Goal: Task Accomplishment & Management: Use online tool/utility

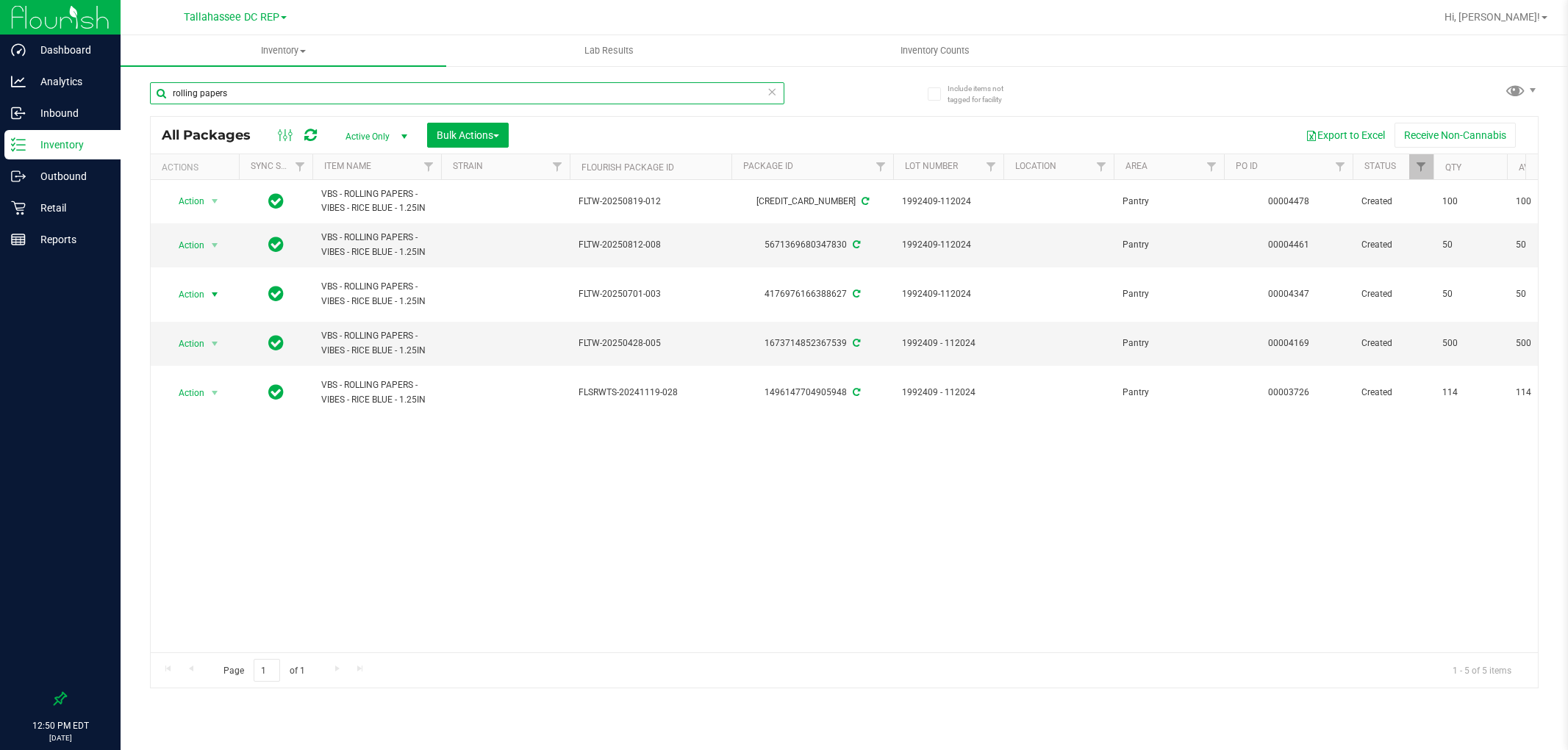
click at [343, 88] on input "rolling papers" at bounding box center [467, 93] width 634 height 22
click at [342, 88] on input "rolling papers" at bounding box center [467, 93] width 634 height 22
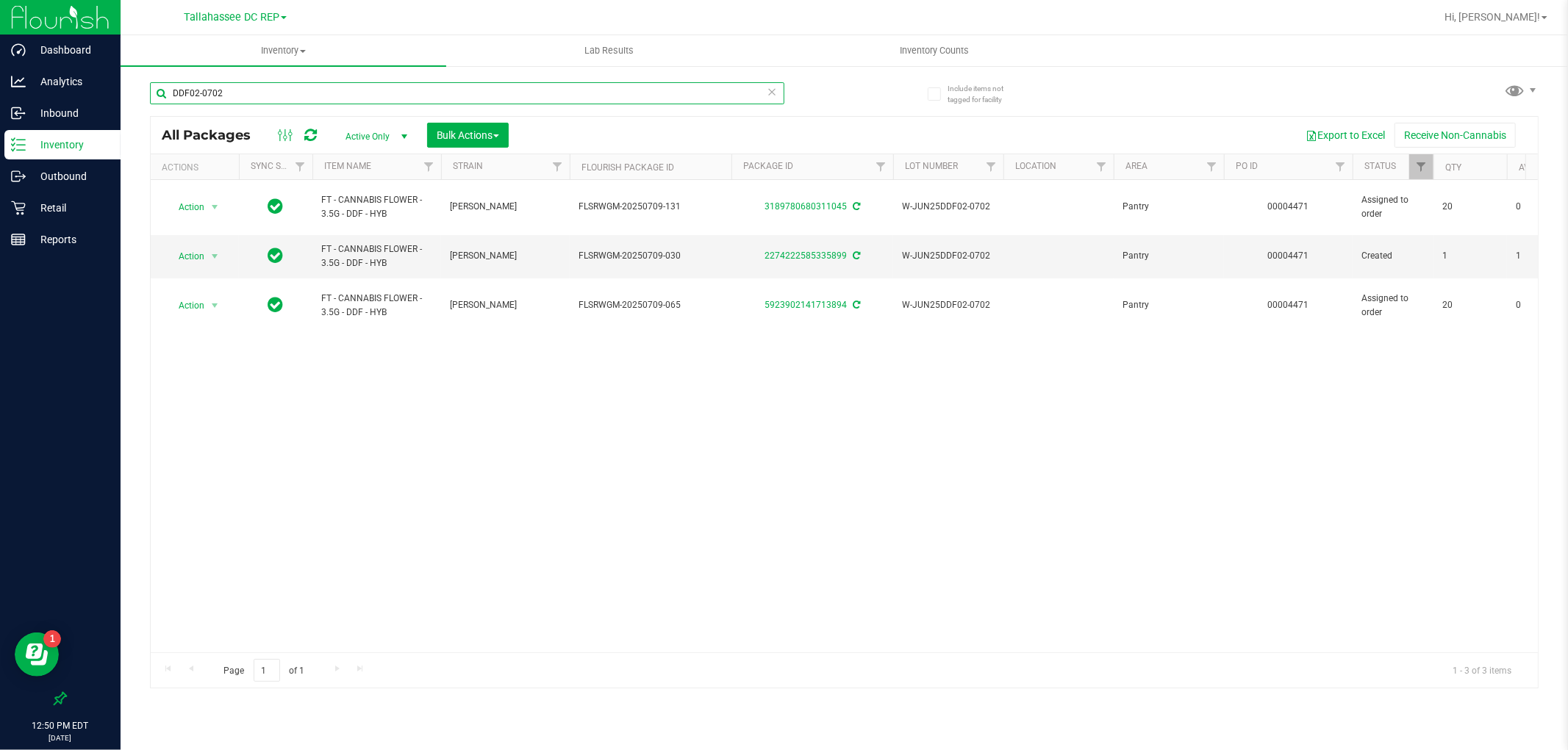
type input "DDF02-0702"
click at [1412, 167] on link "Filter" at bounding box center [1421, 167] width 24 height 25
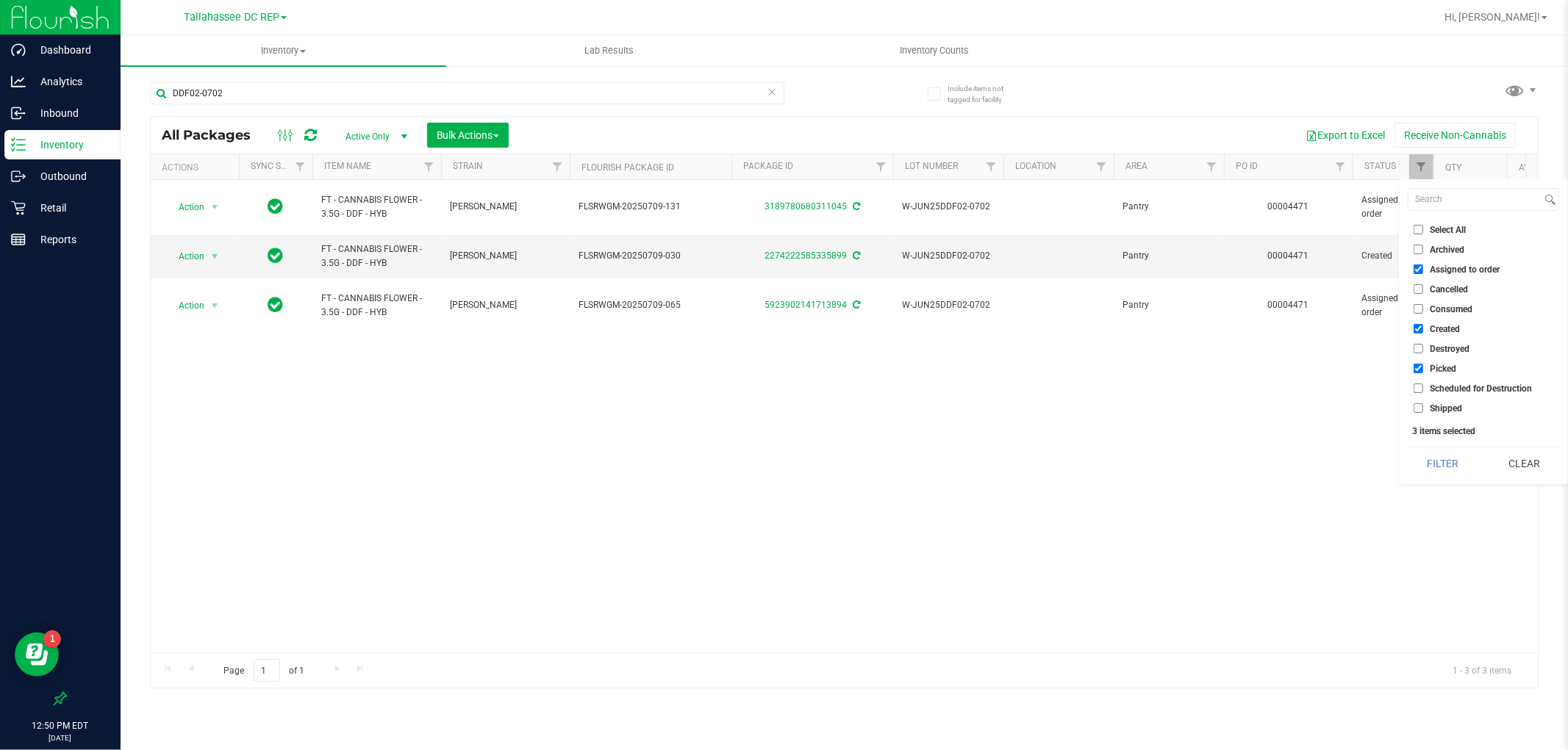
click at [1419, 403] on input "Shipped" at bounding box center [1419, 408] width 10 height 10
checkbox input "true"
click at [1427, 465] on button "Filter" at bounding box center [1443, 464] width 71 height 32
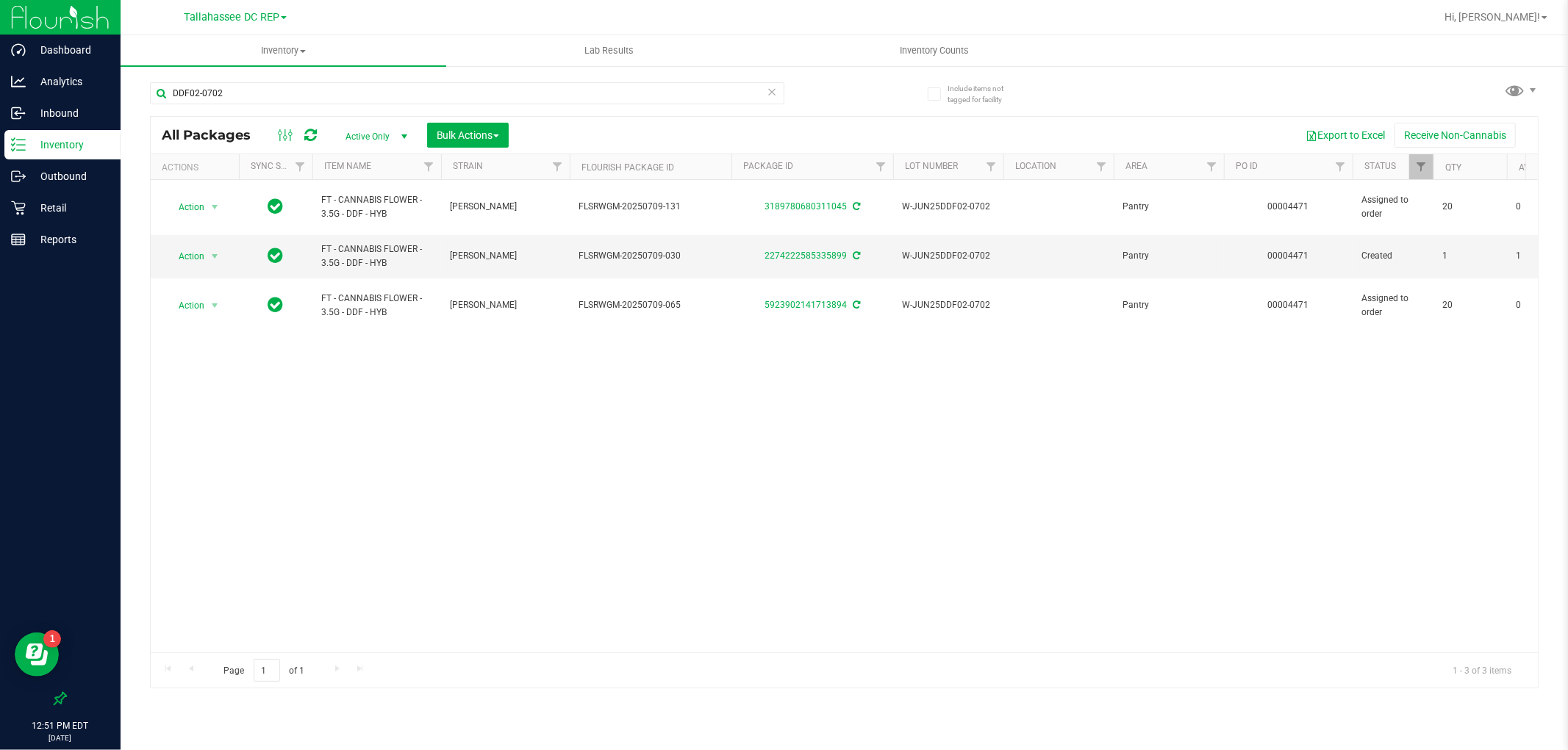
click at [452, 415] on div "Action Action Edit attributes Global inventory Locate package Package audit log…" at bounding box center [843, 416] width 1387 height 472
click at [283, 104] on input "DDF02-0702" at bounding box center [467, 93] width 634 height 22
paste input "W-[DATE]"
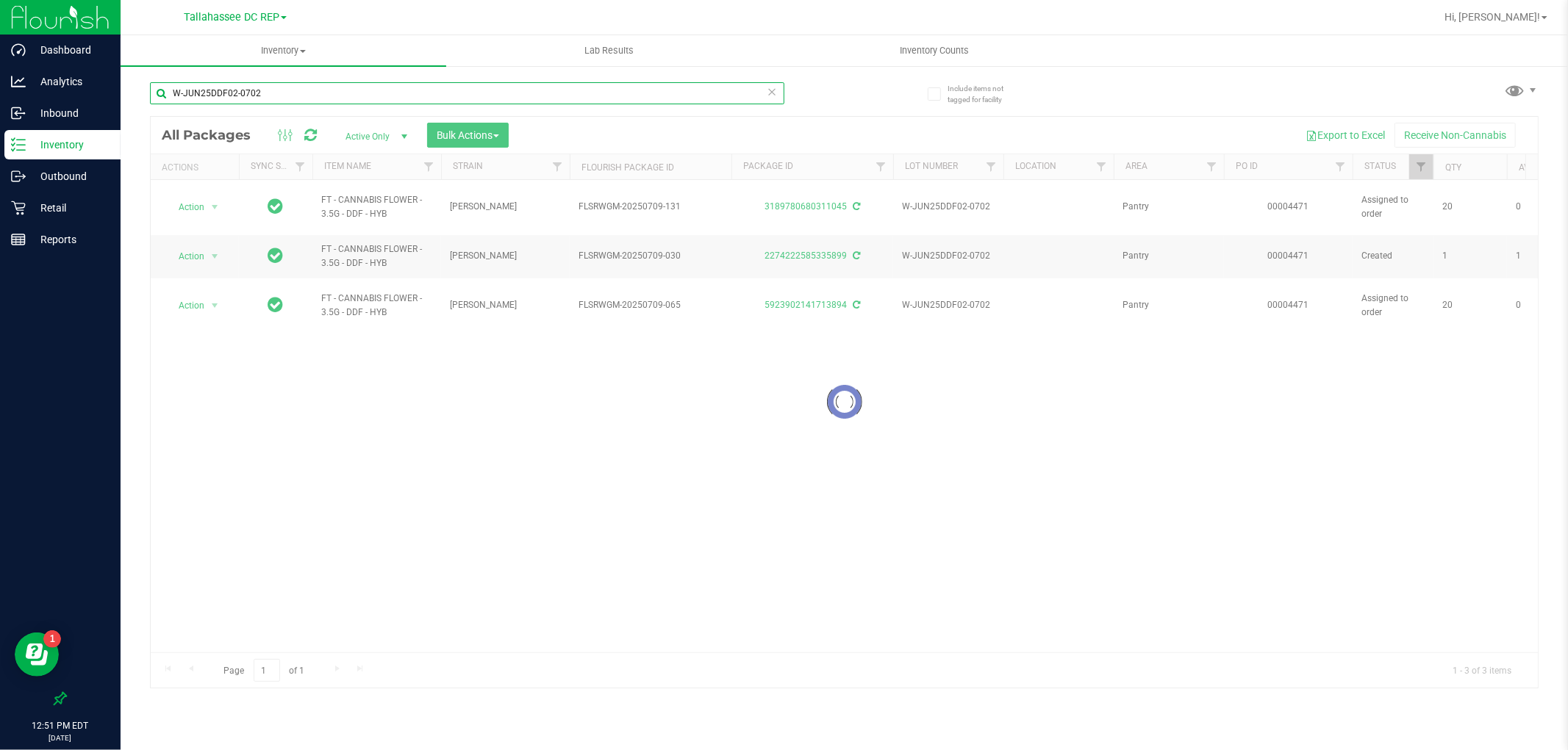
type input "W-JUN25DDF02-0702"
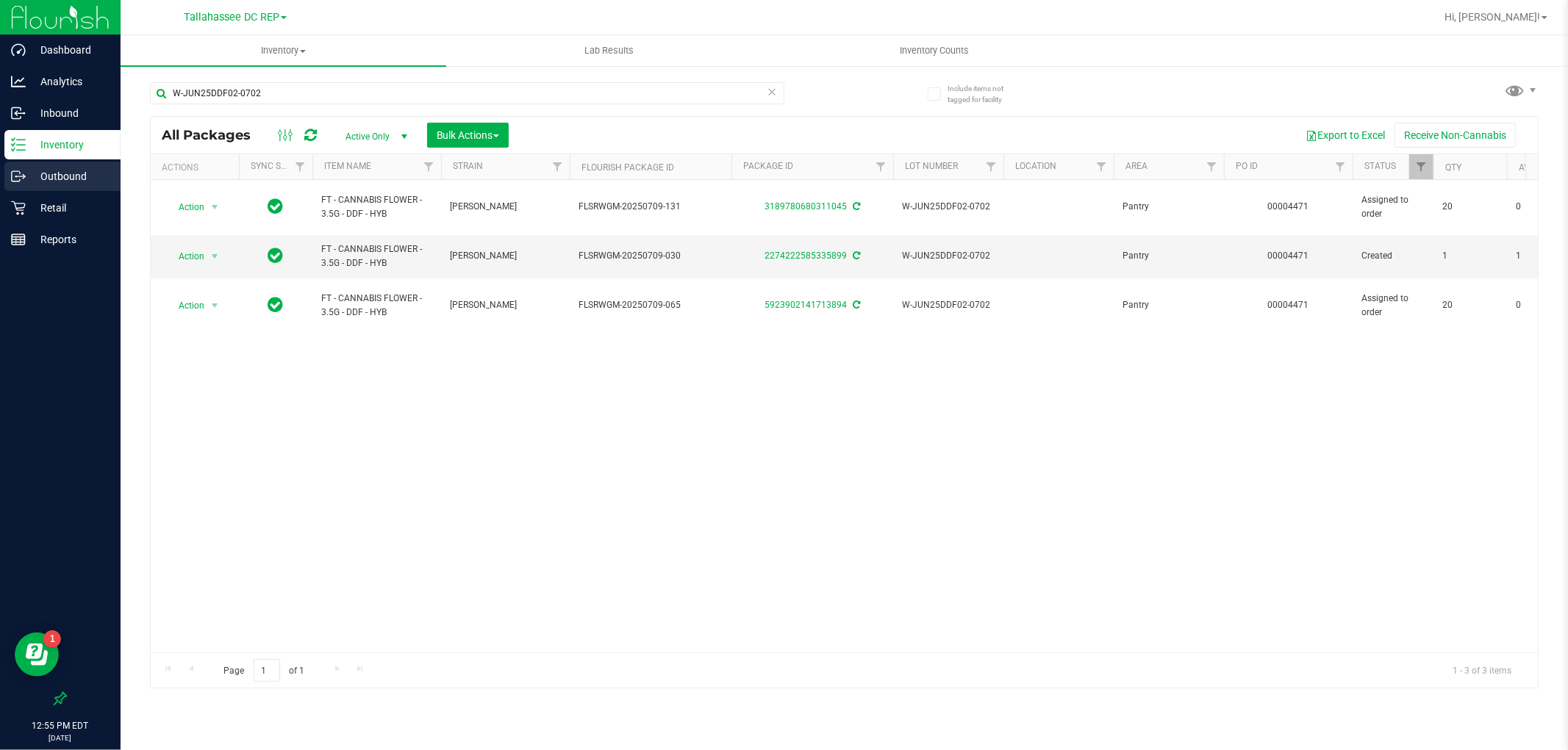
click at [97, 177] on p "Outbound" at bounding box center [70, 176] width 89 height 18
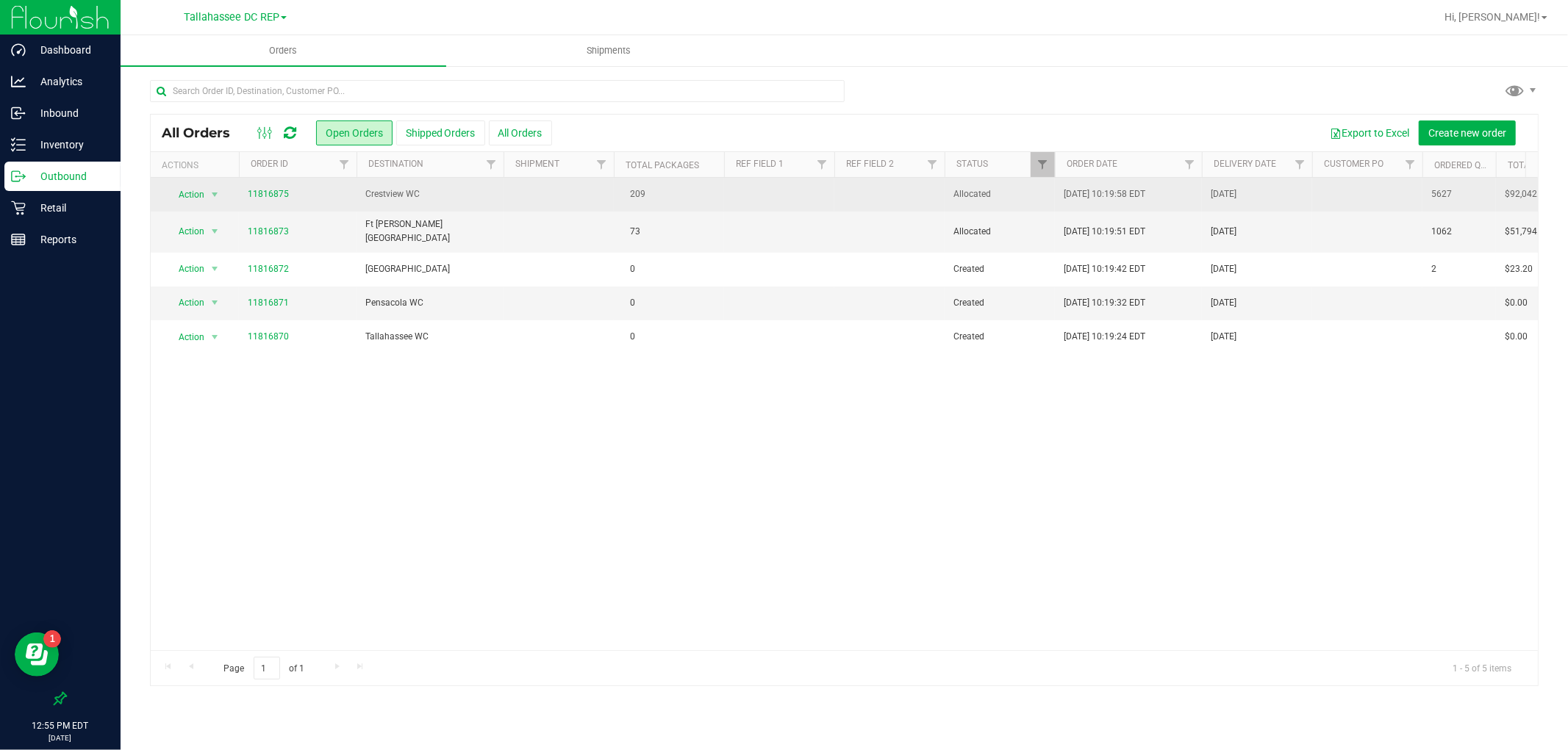
click at [463, 198] on span "Crestview WC" at bounding box center [429, 195] width 130 height 14
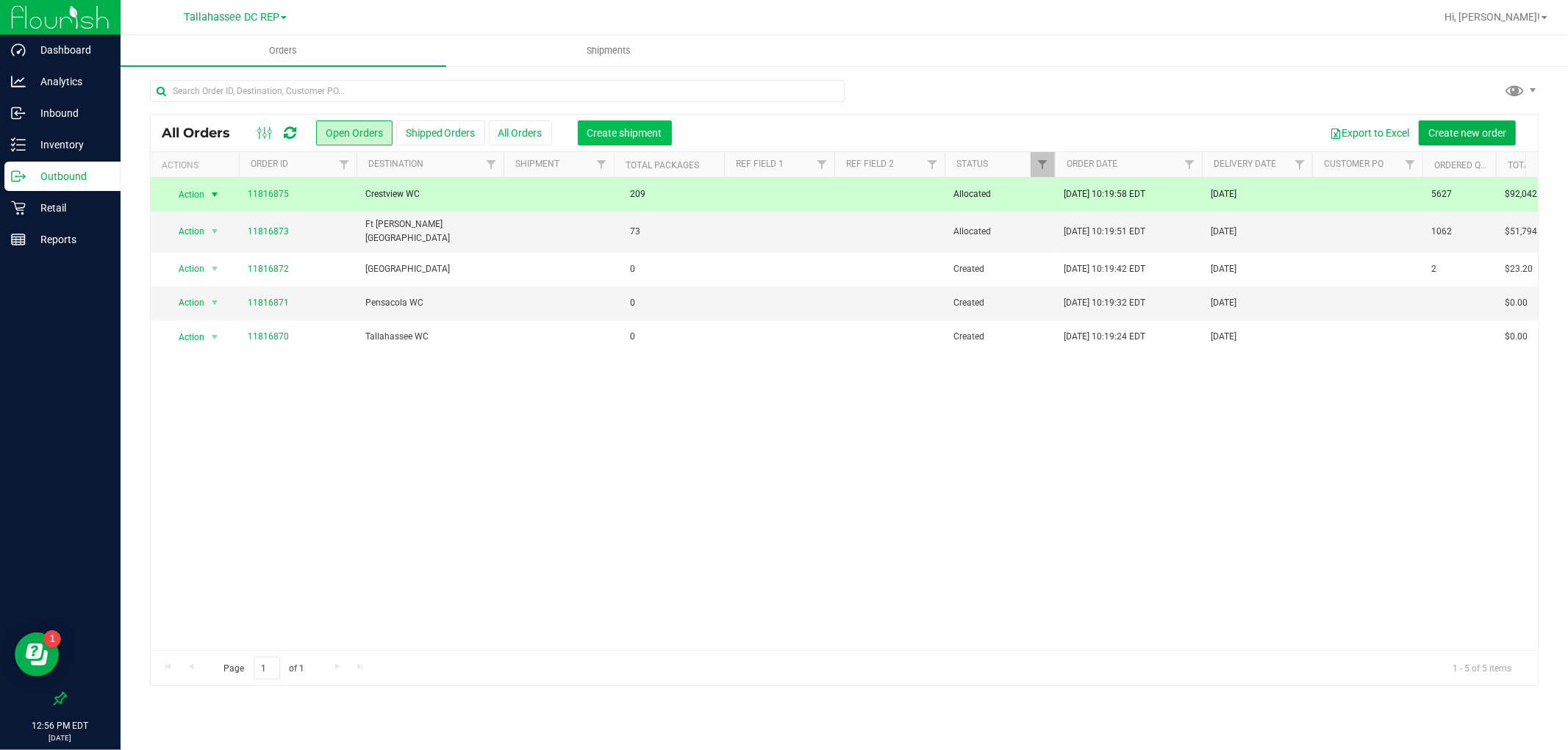
click at [593, 133] on span "Create shipment" at bounding box center [625, 132] width 75 height 12
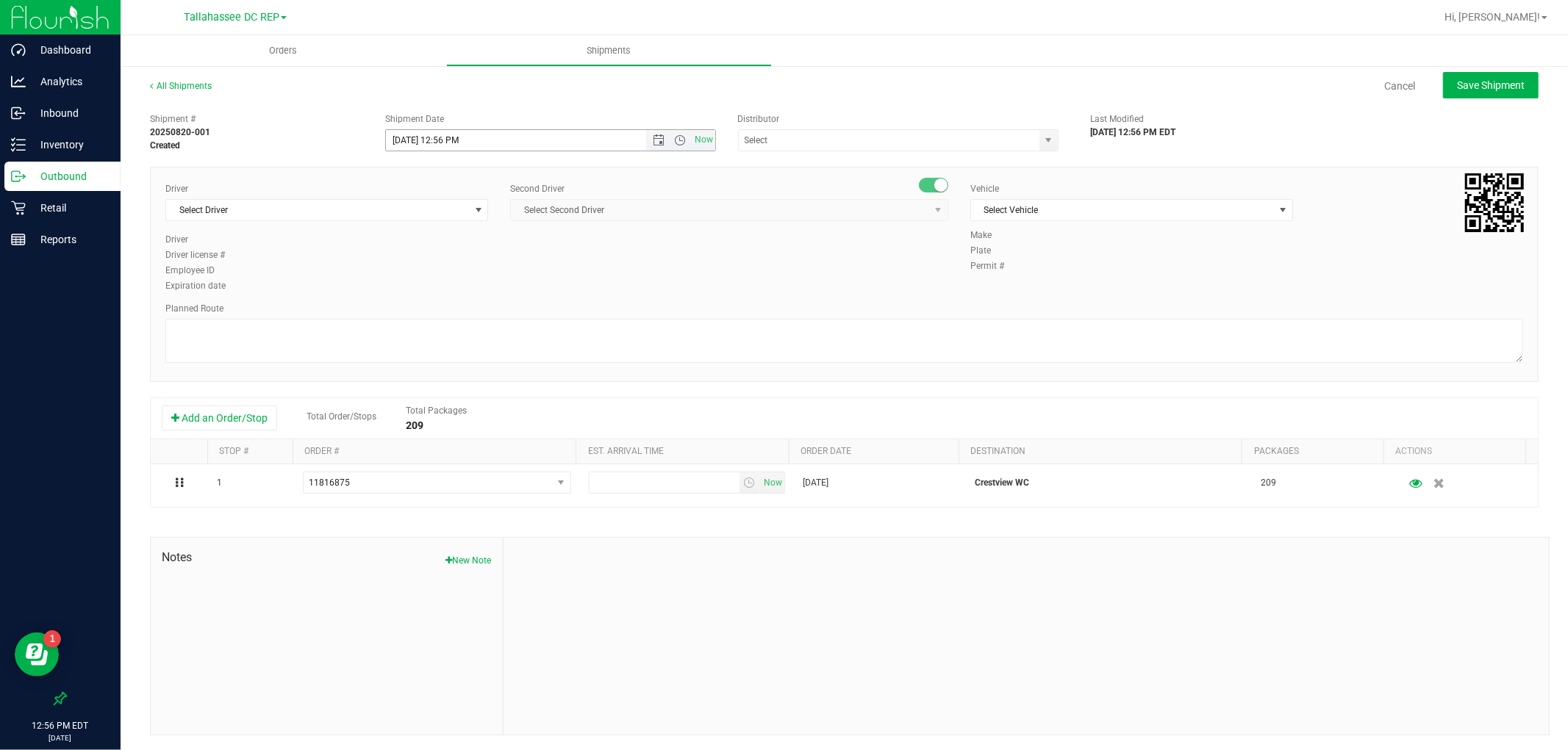
click at [651, 148] on span "Now" at bounding box center [680, 139] width 69 height 21
click at [653, 142] on span "Open the date view" at bounding box center [658, 139] width 12 height 12
click at [491, 289] on link "21" at bounding box center [483, 290] width 21 height 22
click at [675, 142] on span "Open the time view" at bounding box center [681, 139] width 12 height 12
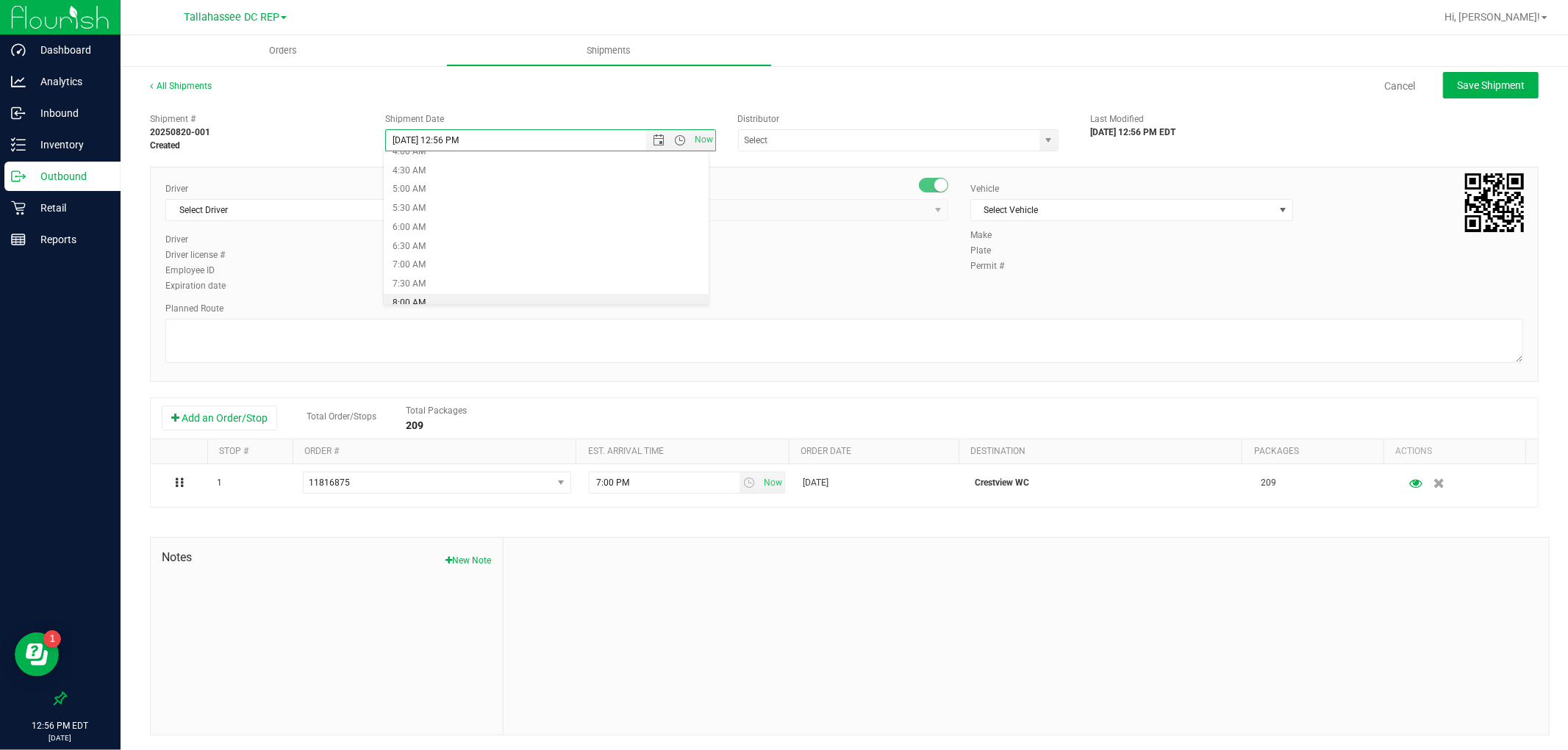
click at [497, 297] on li "8:00 AM" at bounding box center [546, 303] width 324 height 19
type input "[DATE] 8:00 AM"
click at [873, 139] on input "text" at bounding box center [885, 139] width 292 height 21
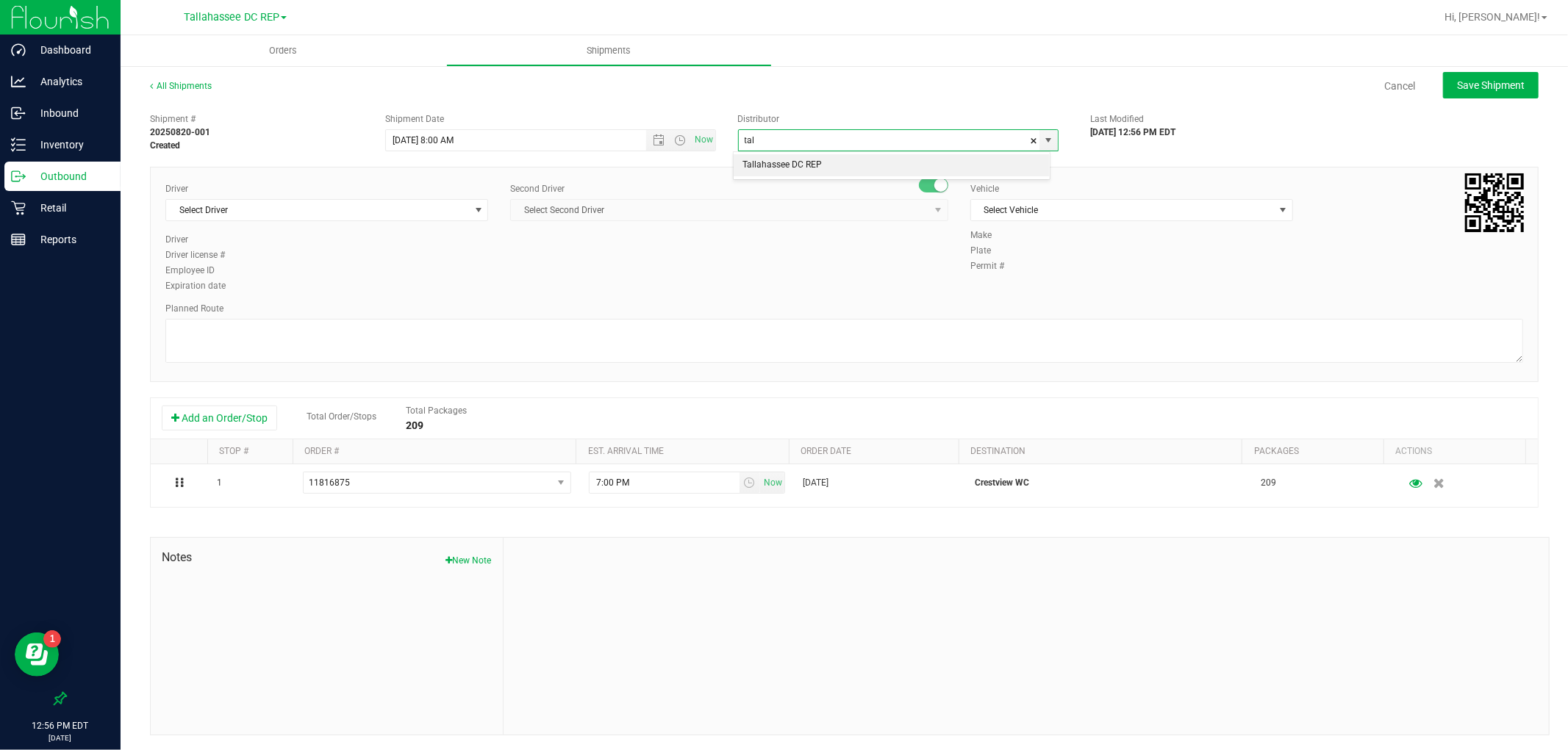
click at [848, 169] on li "Tallahassee DC REP" at bounding box center [891, 165] width 316 height 22
type input "Tallahassee DC REP"
click at [351, 212] on span "Select Driver" at bounding box center [318, 210] width 303 height 21
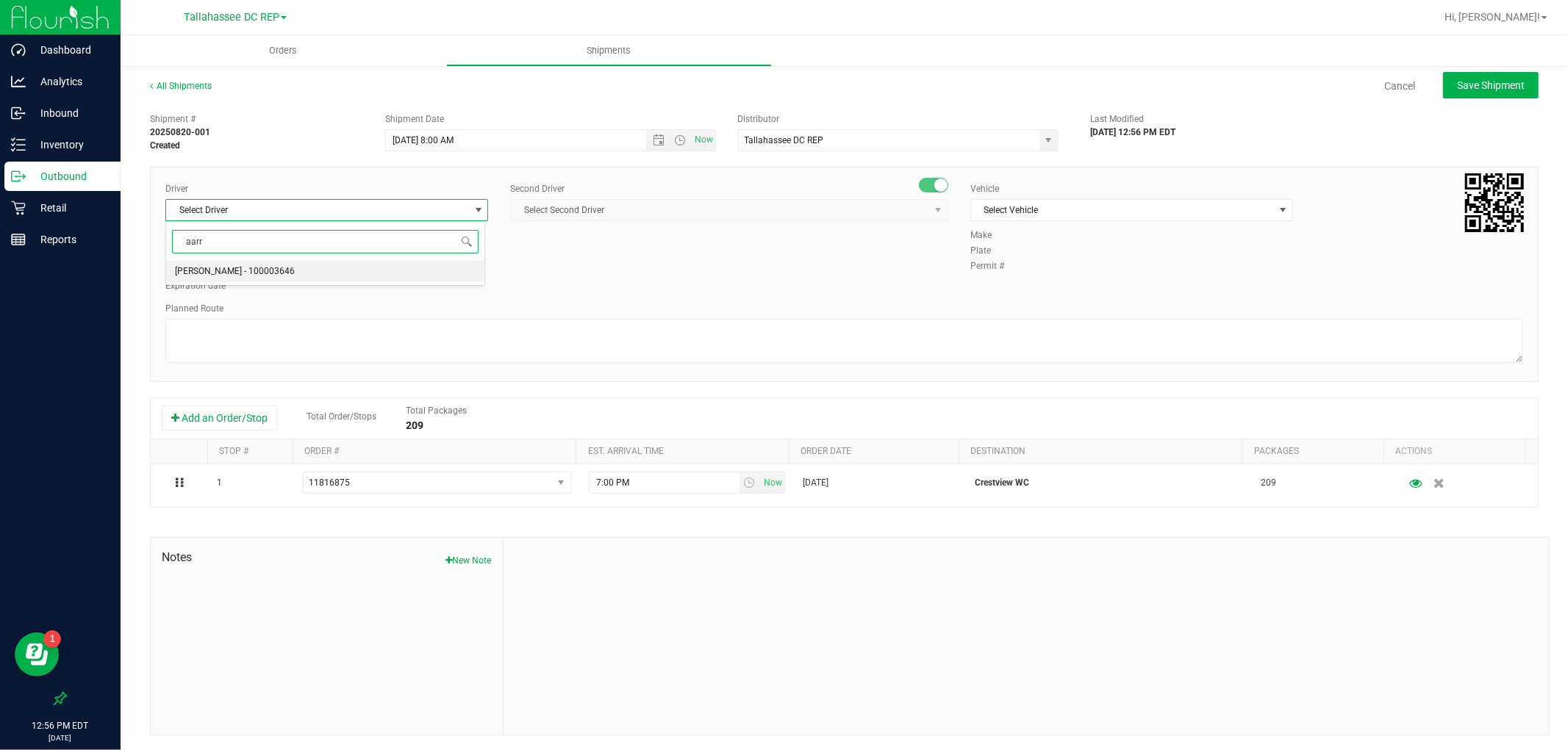
click at [245, 274] on span "[PERSON_NAME] - 100003646" at bounding box center [235, 271] width 120 height 19
type input "aarr"
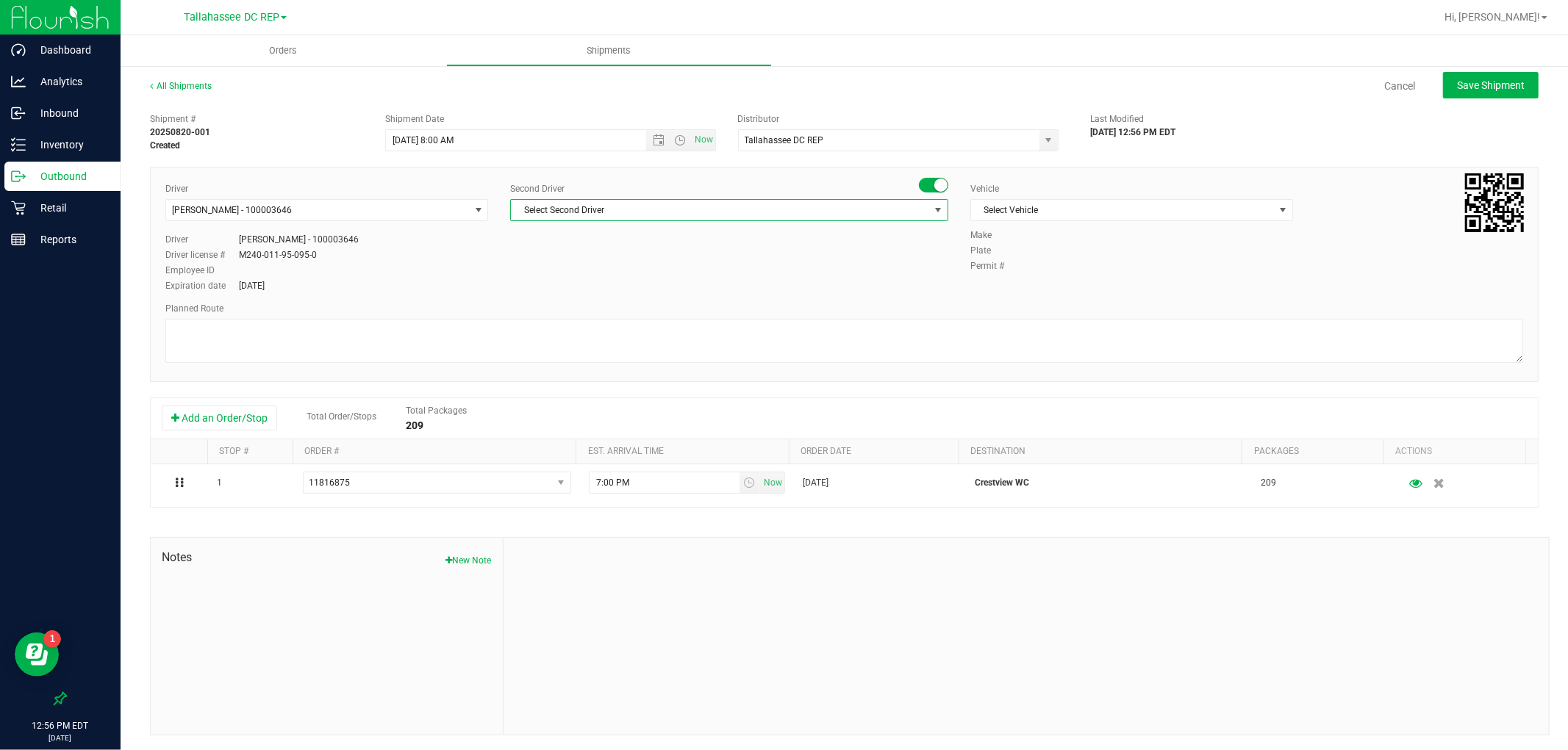
click at [726, 212] on span "Select Second Driver" at bounding box center [720, 210] width 419 height 21
type input "sprat"
click at [721, 266] on li "[PERSON_NAME] - 100005821" at bounding box center [724, 272] width 432 height 22
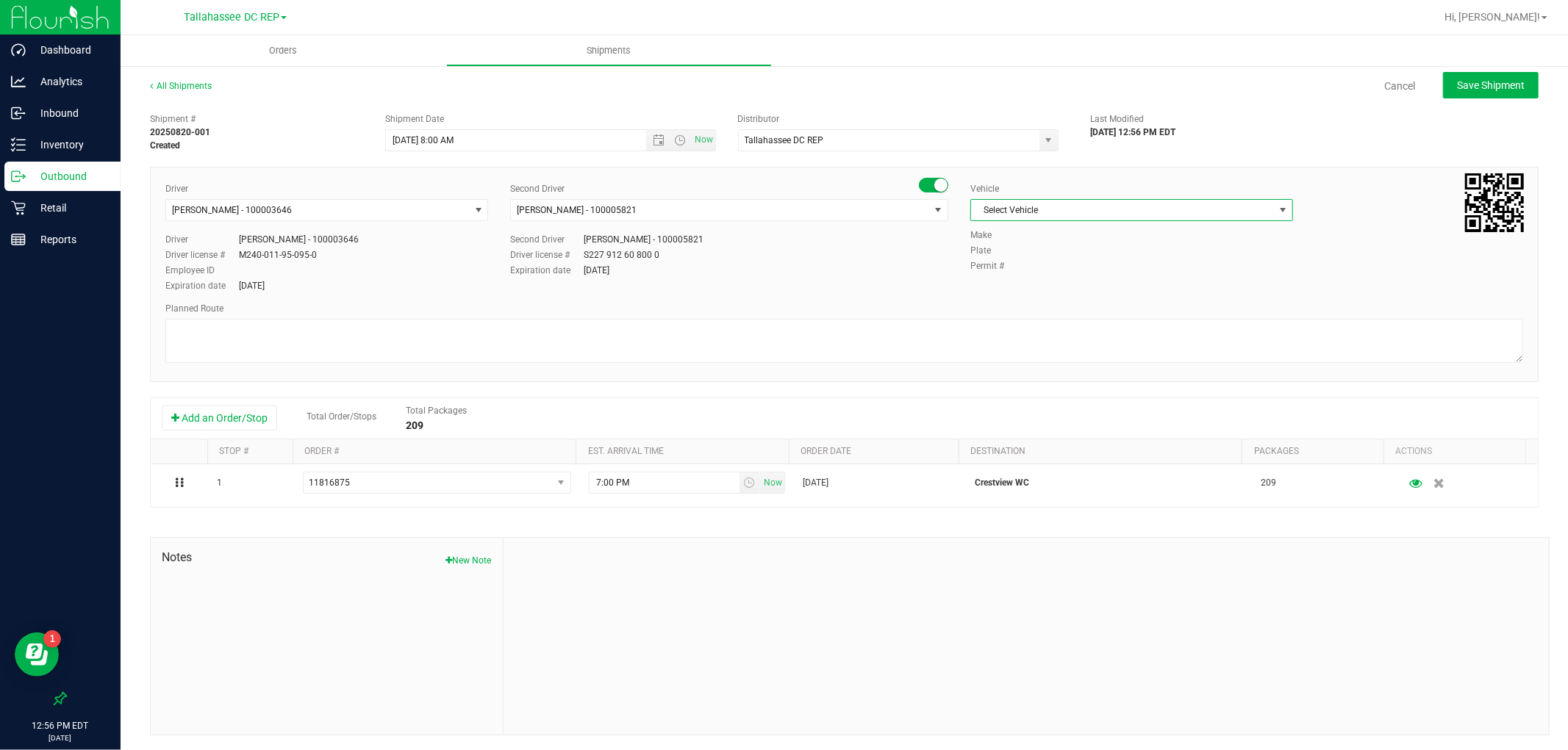
click at [1032, 202] on span "Select Vehicle" at bounding box center [1123, 210] width 303 height 21
click at [1067, 305] on li "FL-E-450-02" at bounding box center [1123, 301] width 318 height 22
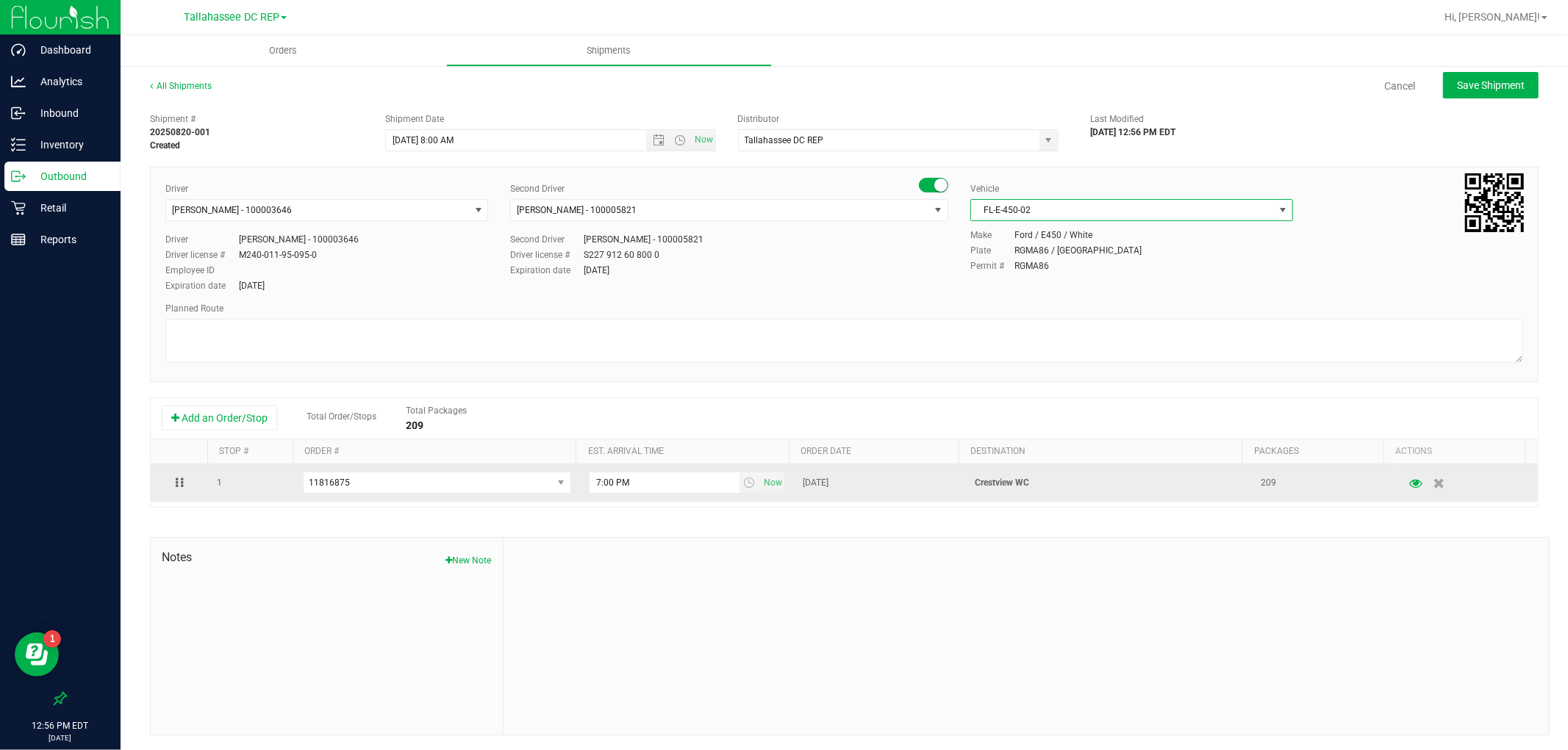
click at [1000, 483] on p "Crestview WC" at bounding box center [1109, 484] width 268 height 14
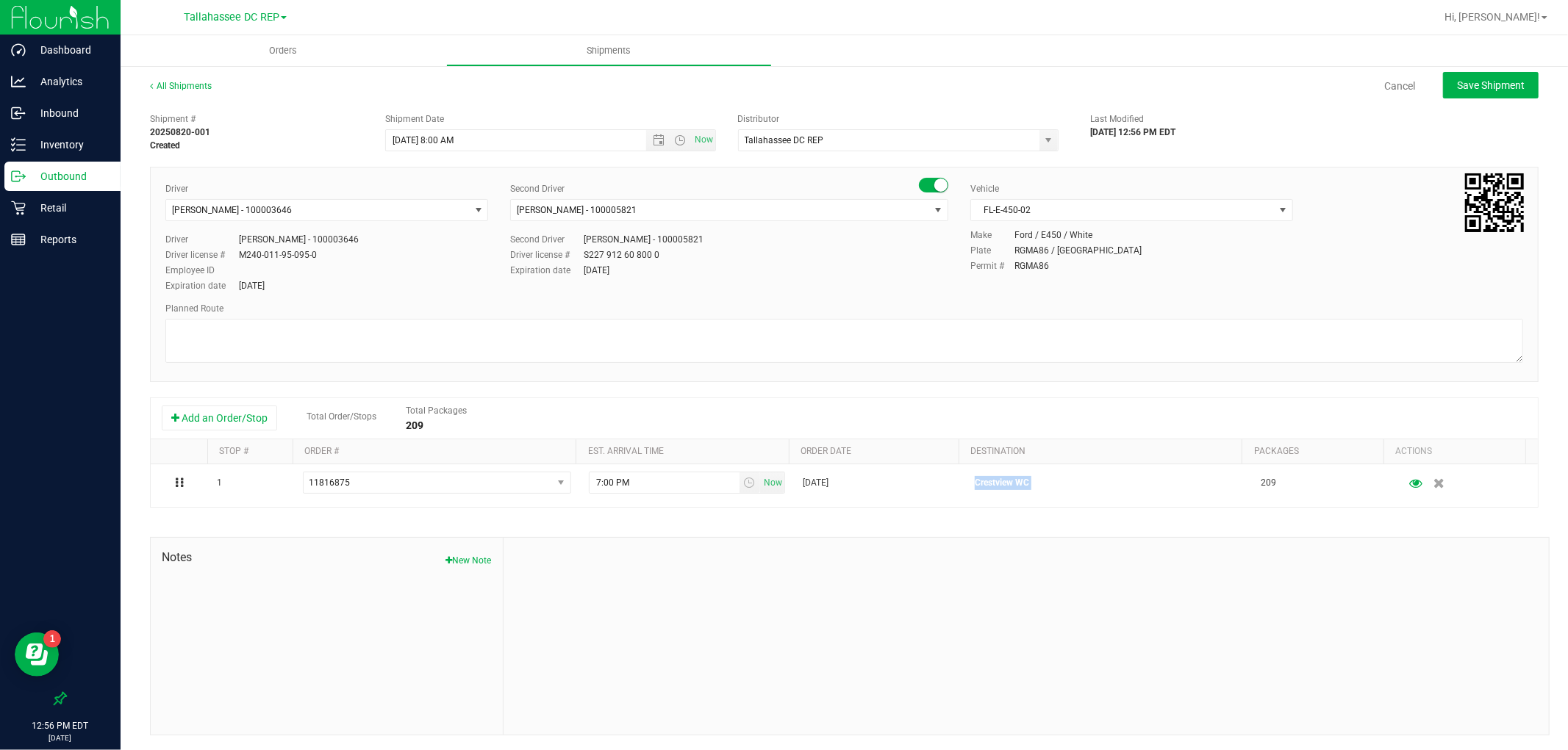
copy p "Crestview WC"
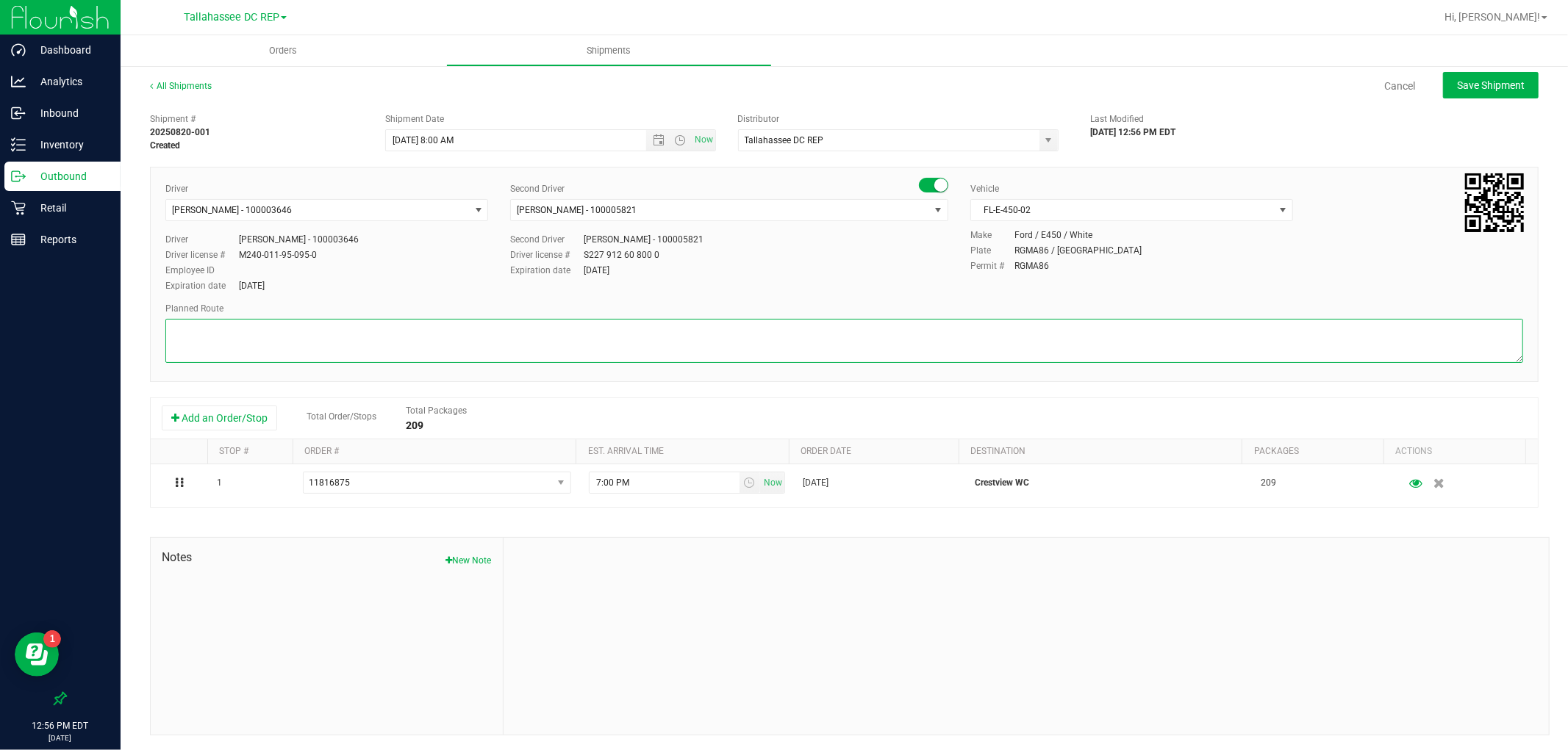
click at [233, 332] on textarea at bounding box center [844, 341] width 1358 height 44
paste textarea "Crestview WC"
drag, startPoint x: 256, startPoint y: 328, endPoint x: 258, endPoint y: 311, distance: 17.1
click at [256, 328] on textarea at bounding box center [844, 341] width 1358 height 44
click at [362, 345] on textarea at bounding box center [844, 341] width 1358 height 44
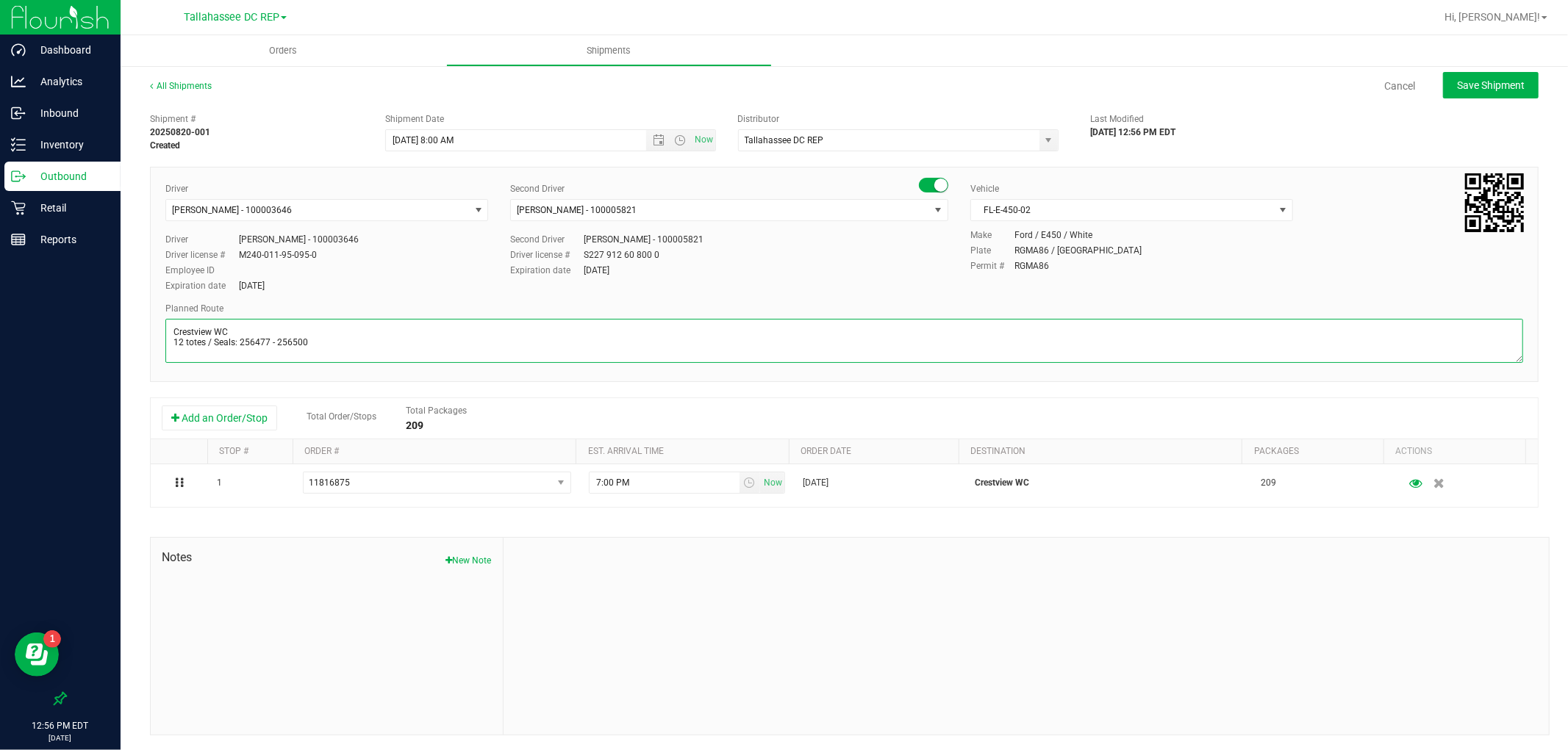
click at [386, 344] on textarea at bounding box center [844, 341] width 1358 height 44
paste textarea "TLH WC - 8:15 AM PCO WC - 10:00 AM CRV WC - 10:45 AM FWB WC - 11:15 AM PAN WC -…"
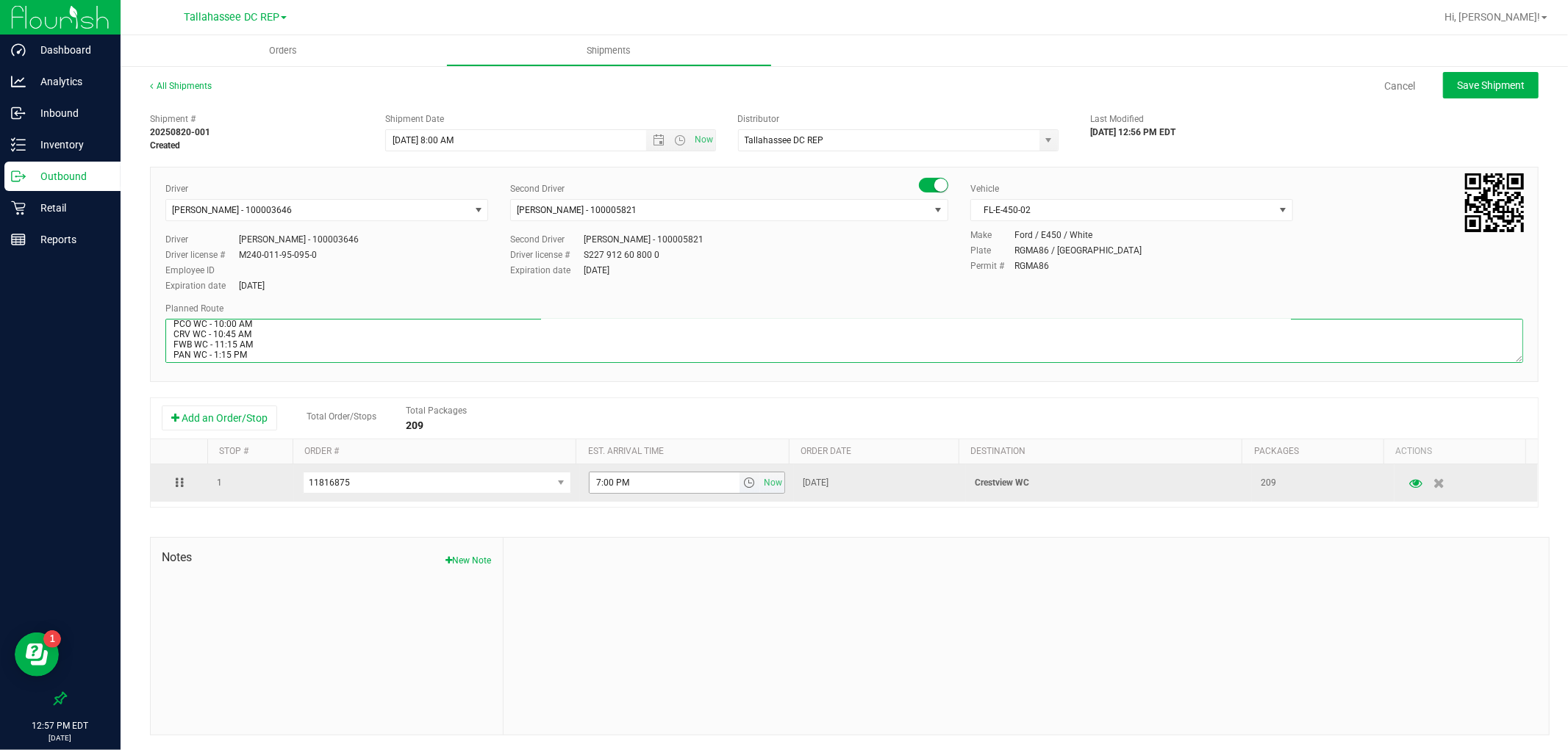
click at [741, 493] on span "select" at bounding box center [750, 482] width 21 height 21
type textarea "Crestview WC 12 totes / Seals: 256477 - 256500 TLH WC - 8:15 AM PCO WC - 10:00 …"
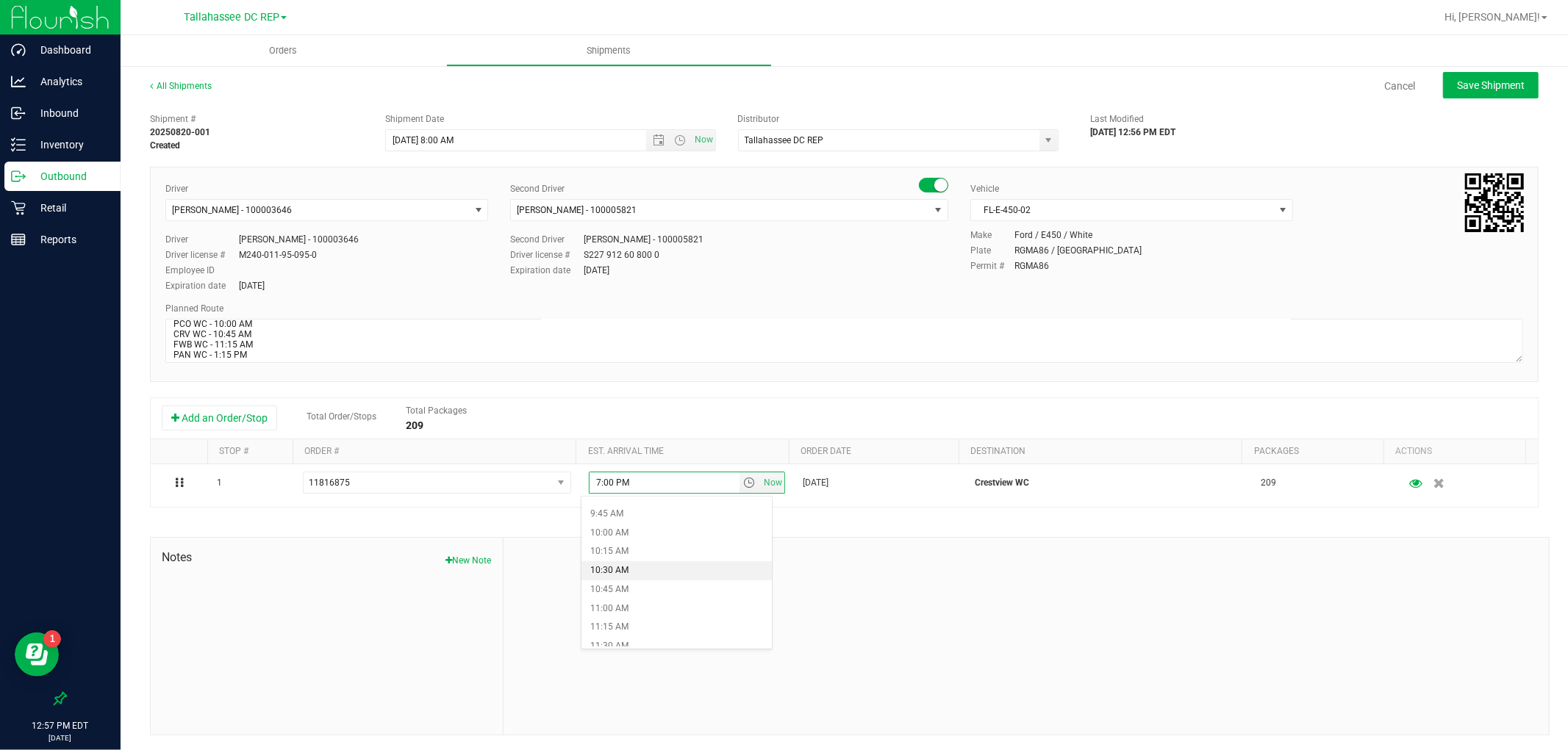
scroll to position [735, 0]
click at [644, 531] on li "10:00 AM" at bounding box center [676, 529] width 190 height 19
click at [1513, 92] on button "Save Shipment" at bounding box center [1490, 86] width 96 height 27
type input "[DATE] 12:00 PM"
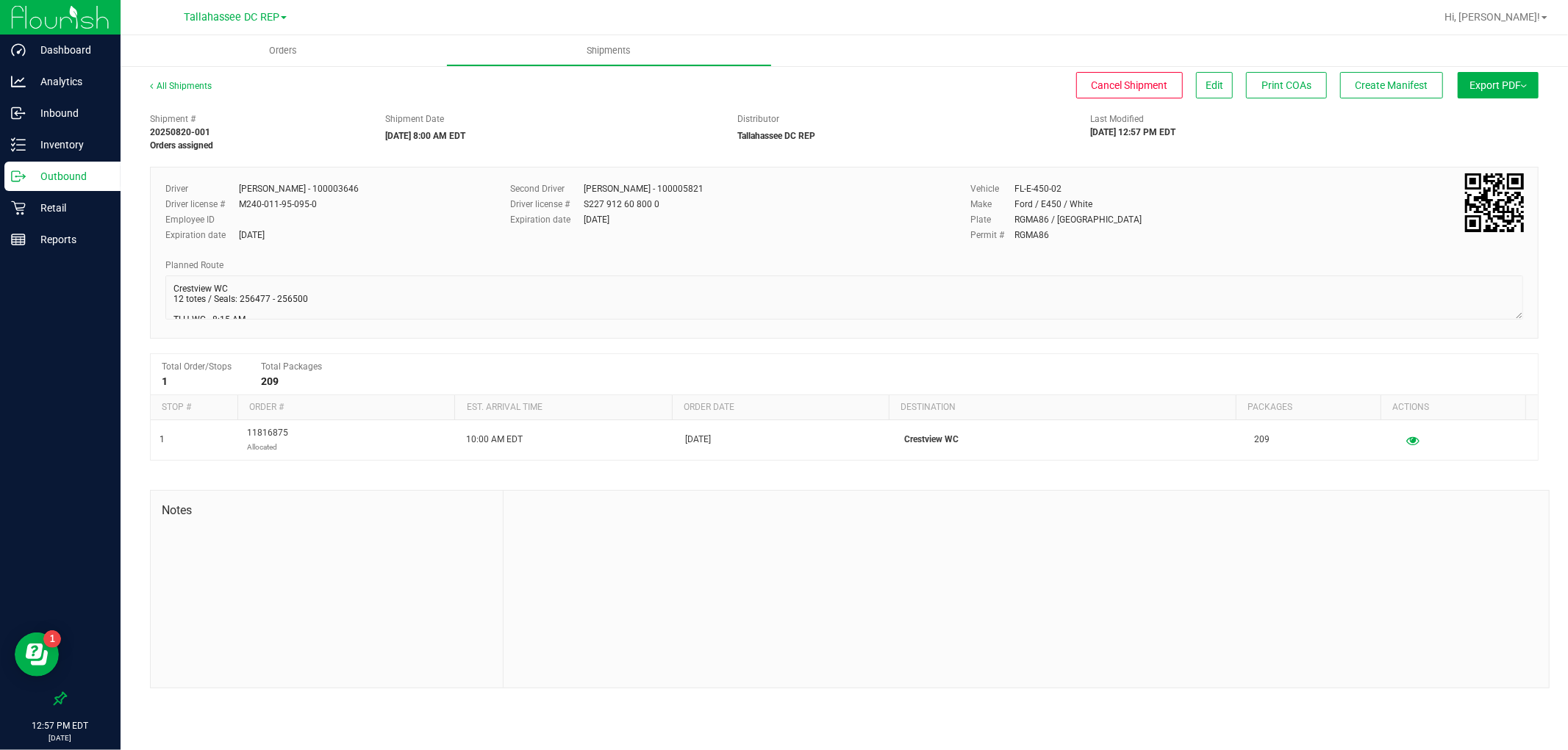
click at [1525, 96] on button "Export PDF" at bounding box center [1498, 86] width 81 height 27
click at [1522, 126] on li "Manifest by Package ID" at bounding box center [1494, 117] width 148 height 22
click at [76, 165] on div "Outbound" at bounding box center [63, 176] width 116 height 29
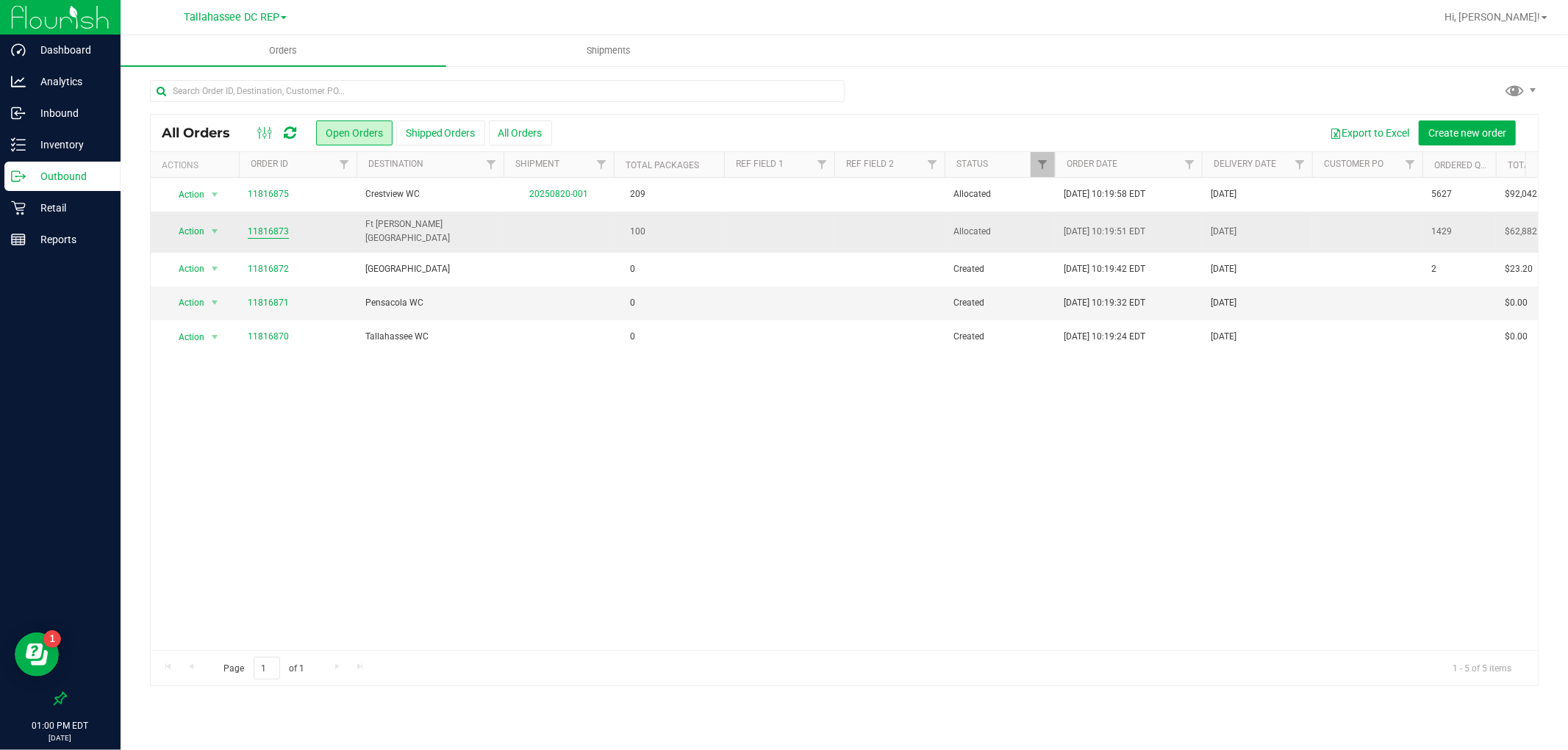
click at [277, 231] on link "11816873" at bounding box center [268, 232] width 41 height 14
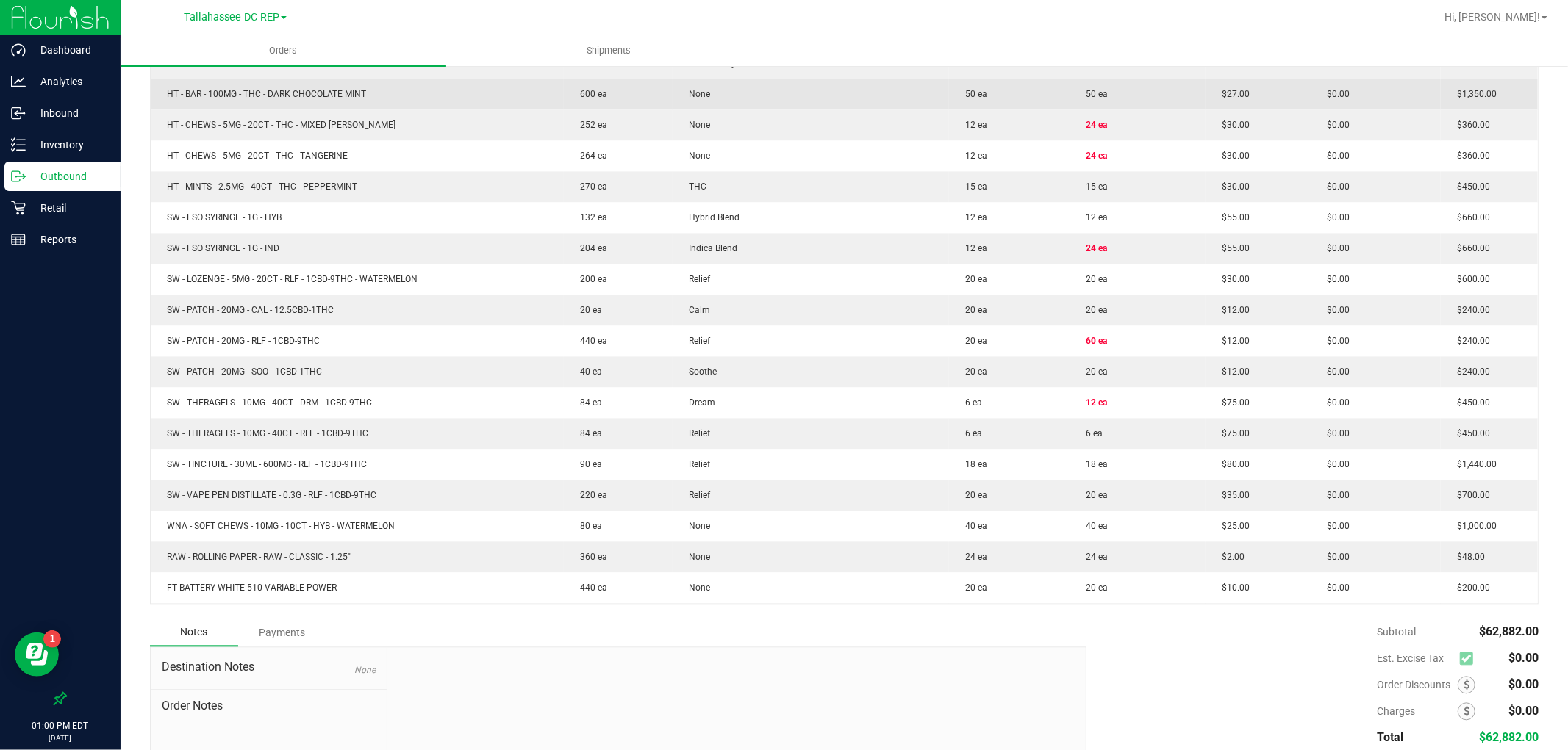
scroll to position [2642, 0]
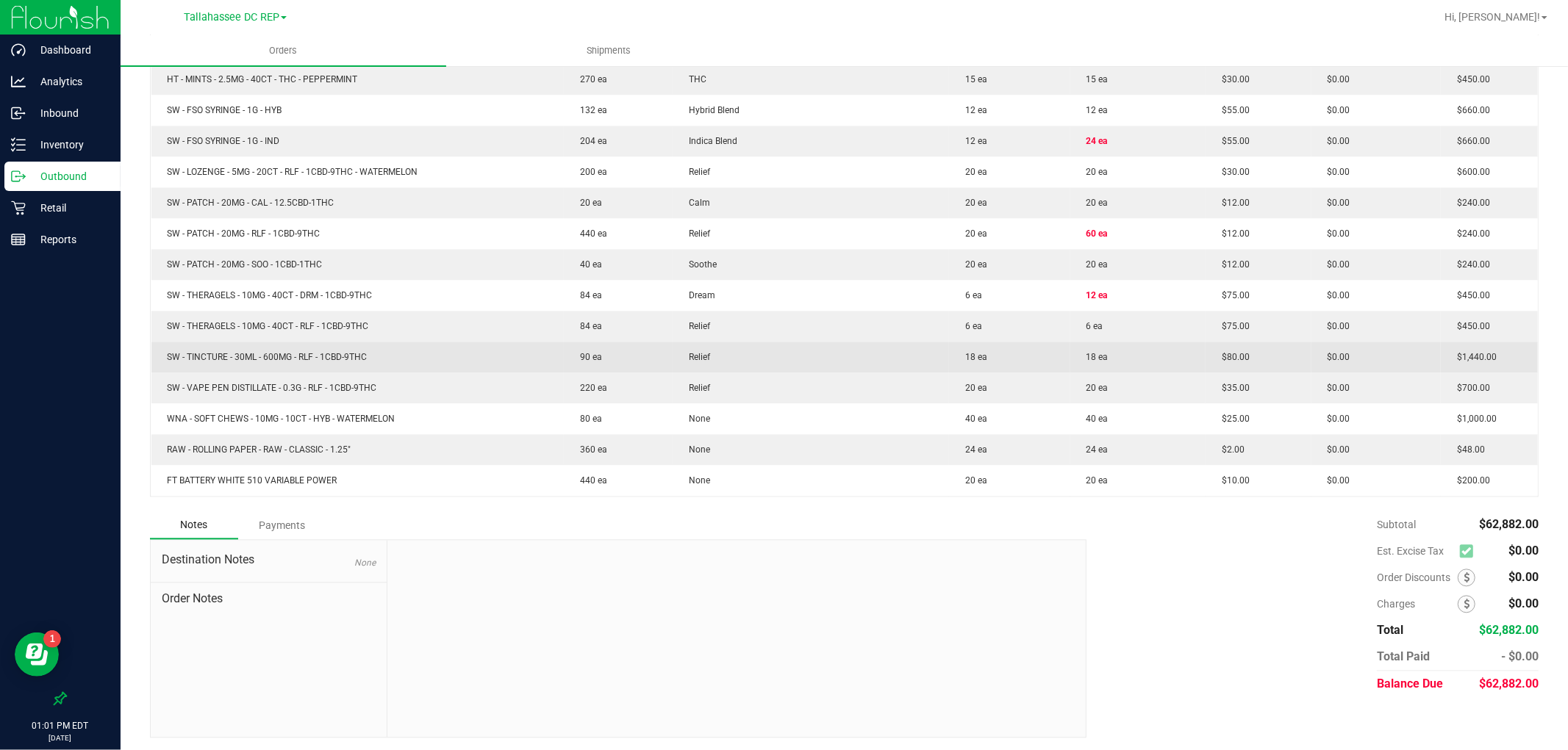
click at [1134, 356] on td "18 ea" at bounding box center [1138, 357] width 135 height 31
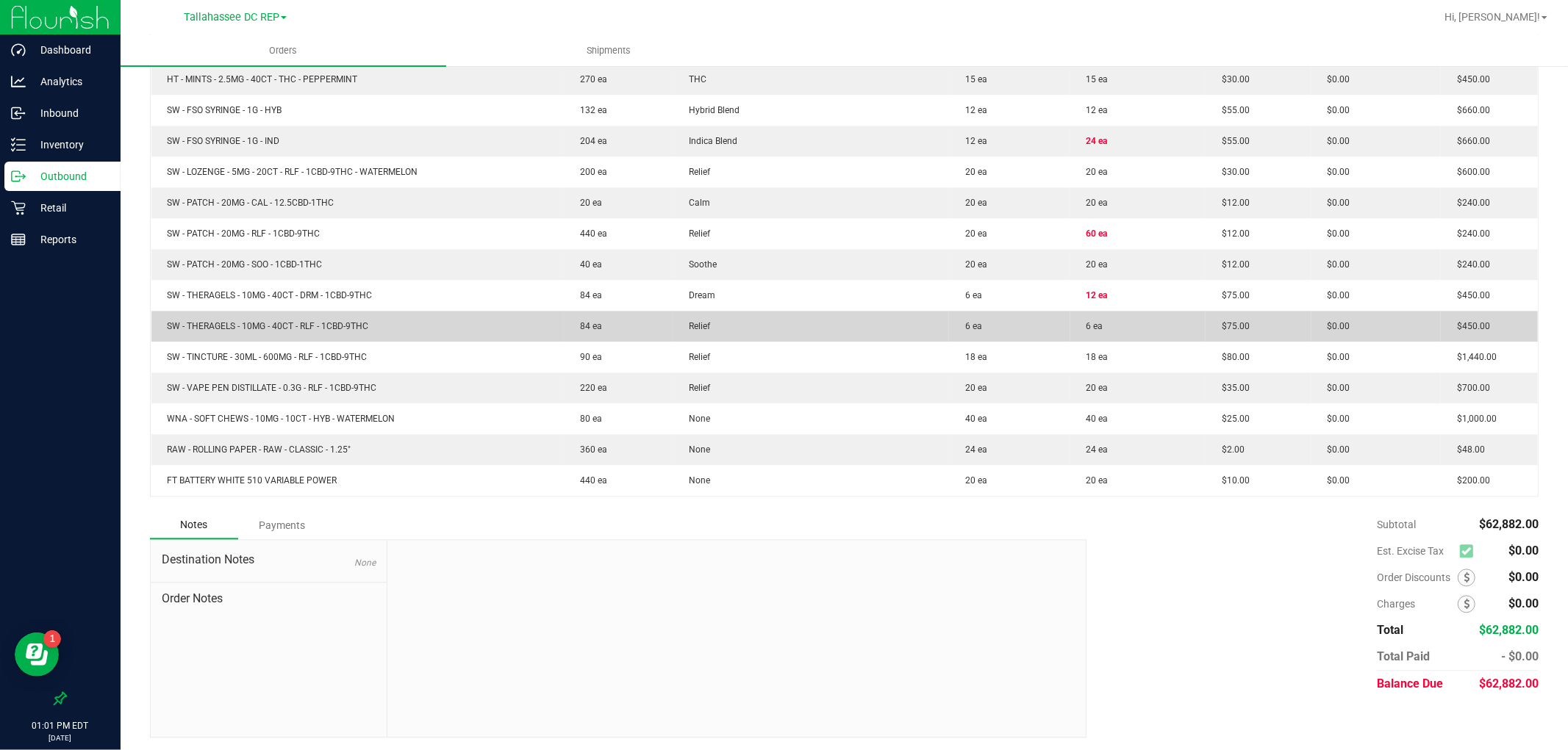
drag, startPoint x: 1121, startPoint y: 324, endPoint x: 1055, endPoint y: 331, distance: 66.4
click at [1055, 331] on outbound-order-line-row "SW - THERAGELS - 10MG - 40CT - RLF - 1CBD-9THC 84 ea Relief 6 ea 6 ea $75.00 $0…" at bounding box center [844, 326] width 1387 height 31
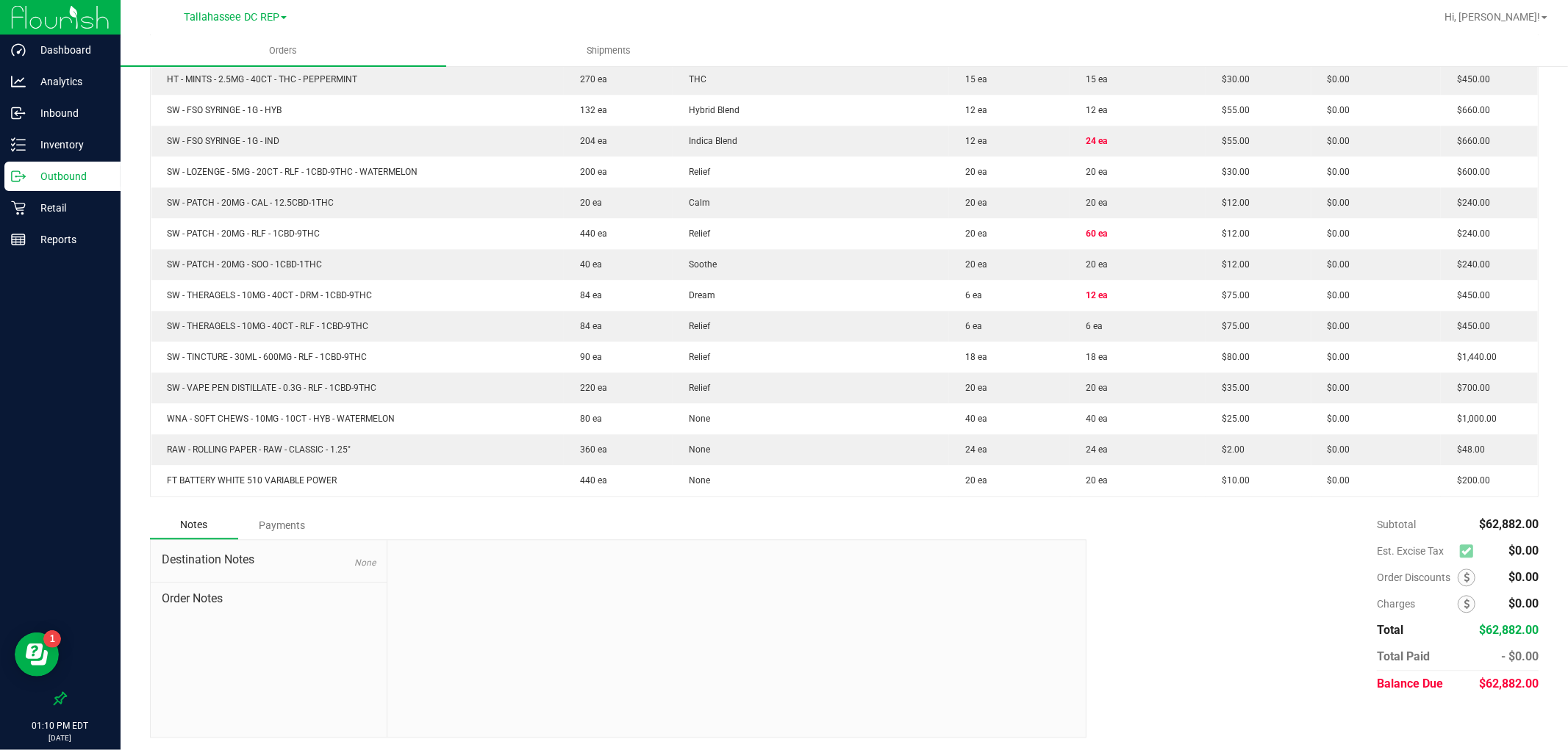
click at [106, 170] on p "Outbound" at bounding box center [70, 176] width 89 height 18
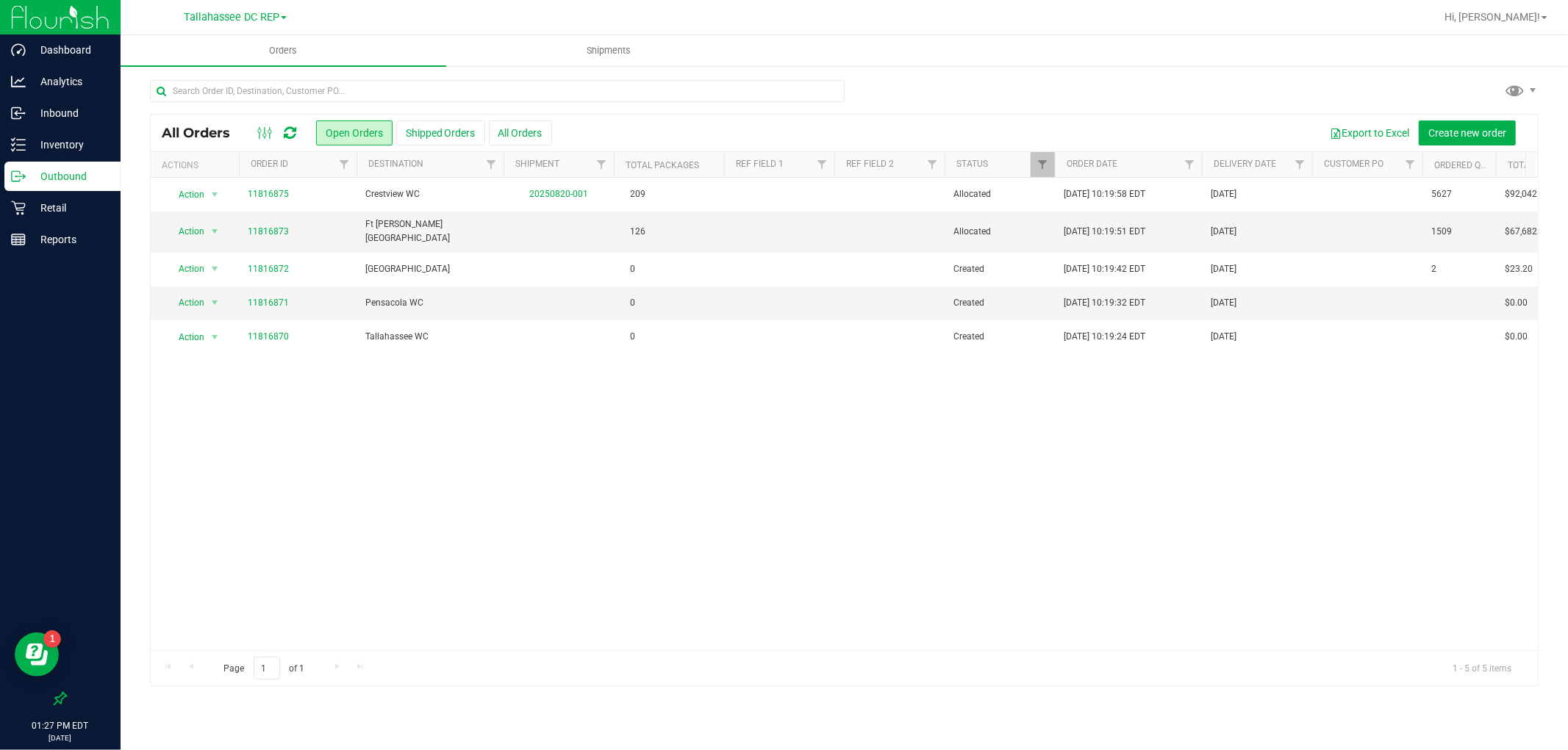
click at [598, 431] on div "Action Action Cancel order Clone order Edit order Mark as fully paid Order audi…" at bounding box center [843, 414] width 1387 height 472
click at [418, 237] on td "Ft [PERSON_NAME][GEOGRAPHIC_DATA]" at bounding box center [430, 232] width 147 height 40
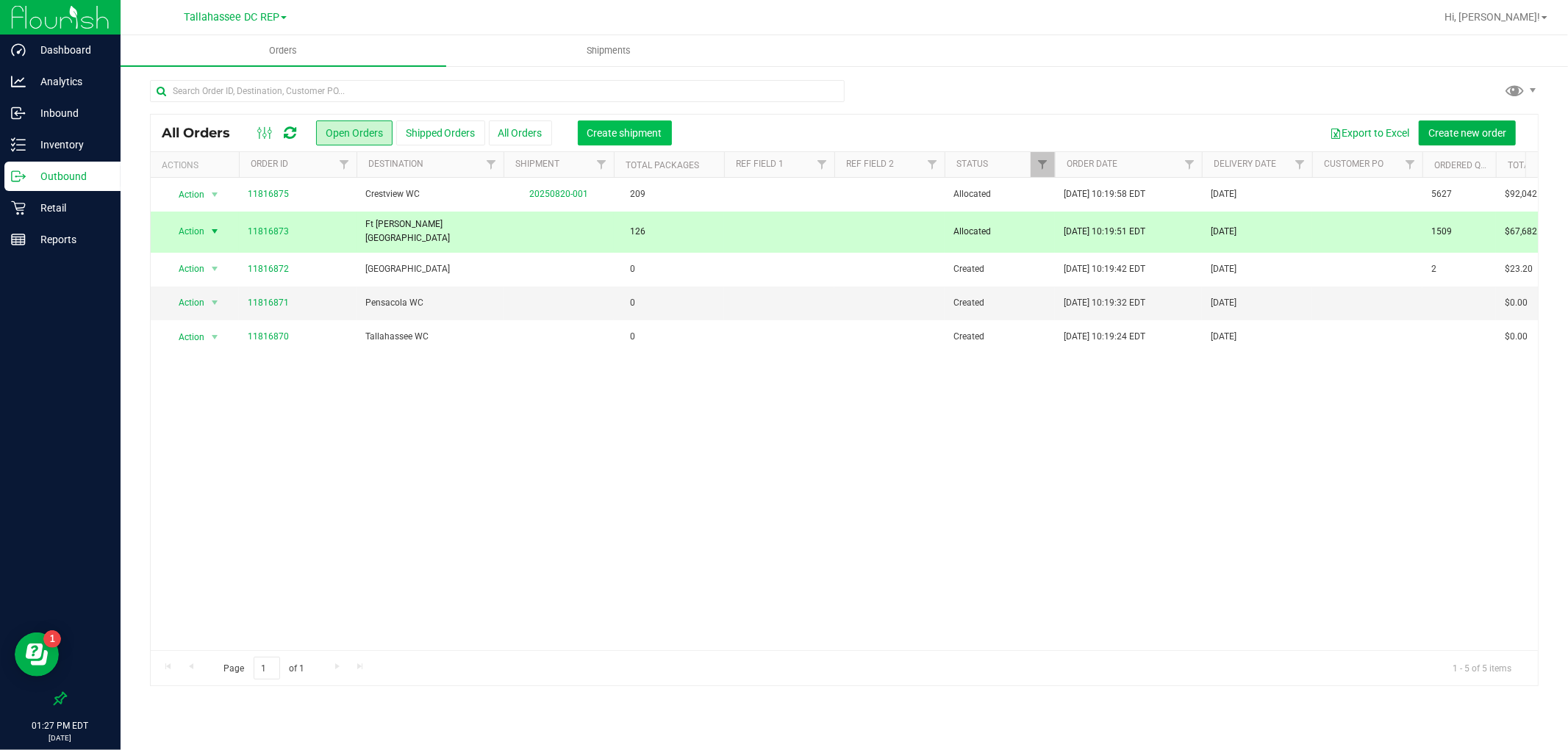
click at [614, 133] on span "Create shipment" at bounding box center [625, 132] width 75 height 12
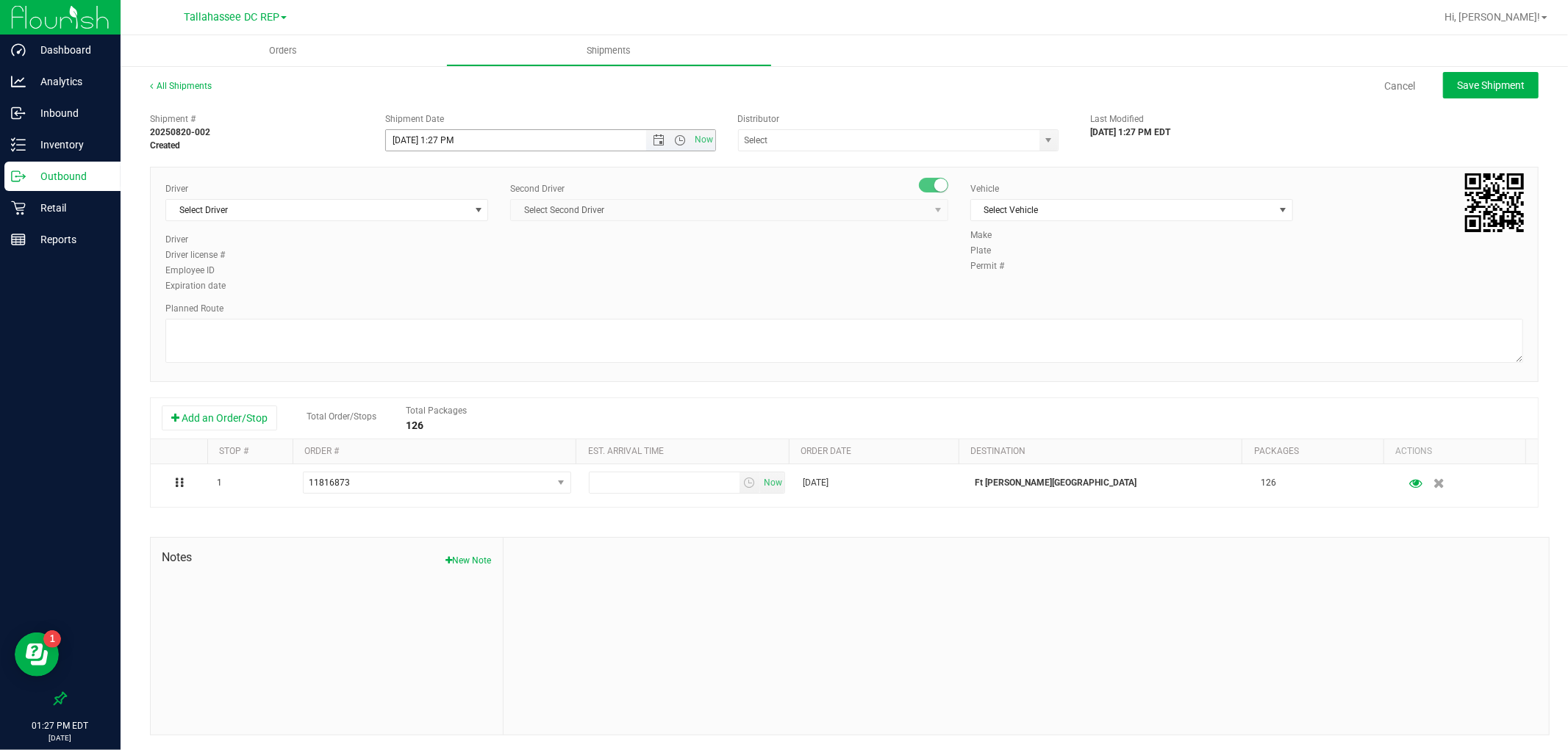
click at [648, 130] on span "Now" at bounding box center [680, 139] width 69 height 21
click at [653, 142] on span "Open the date view" at bounding box center [658, 139] width 12 height 12
click at [476, 291] on link "21" at bounding box center [483, 290] width 21 height 22
click at [675, 144] on span "Open the time view" at bounding box center [681, 139] width 12 height 12
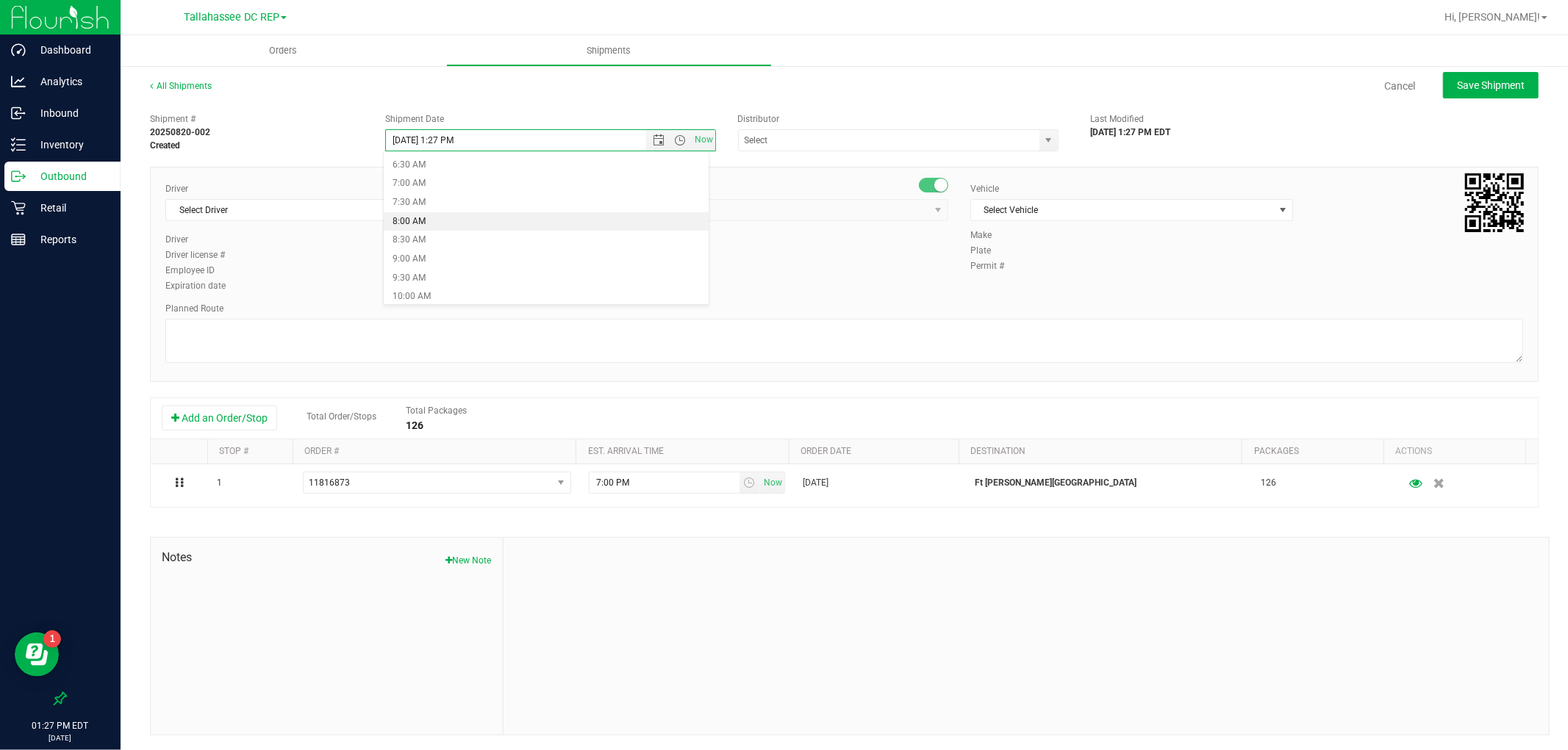
click at [441, 215] on li "8:00 AM" at bounding box center [546, 222] width 324 height 19
type input "[DATE] 8:00 AM"
click at [794, 134] on input "text" at bounding box center [885, 139] width 292 height 21
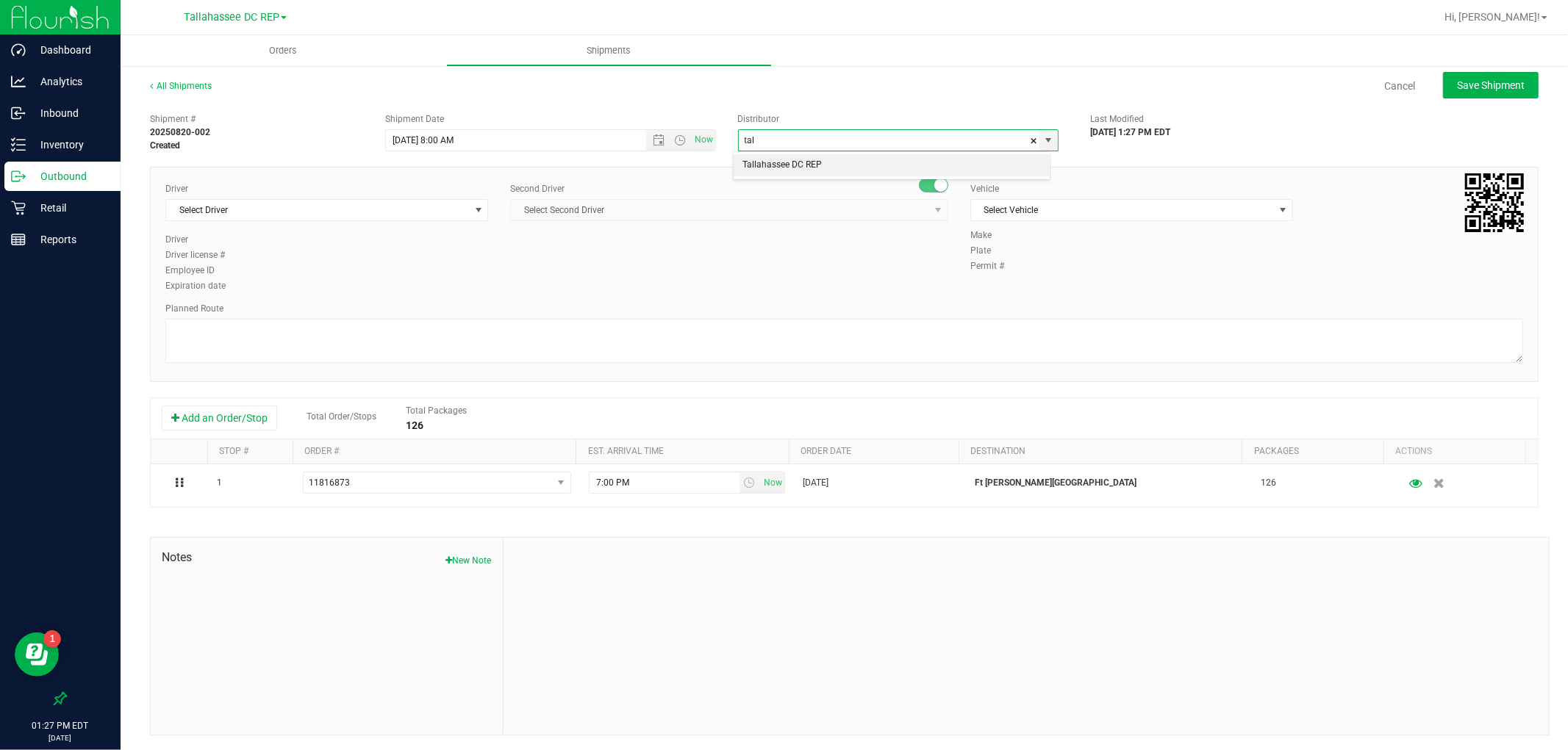
click at [796, 163] on li "Tallahassee DC REP" at bounding box center [891, 165] width 316 height 22
type input "Tallahassee DC REP"
click at [354, 206] on span "Select Driver" at bounding box center [318, 210] width 303 height 21
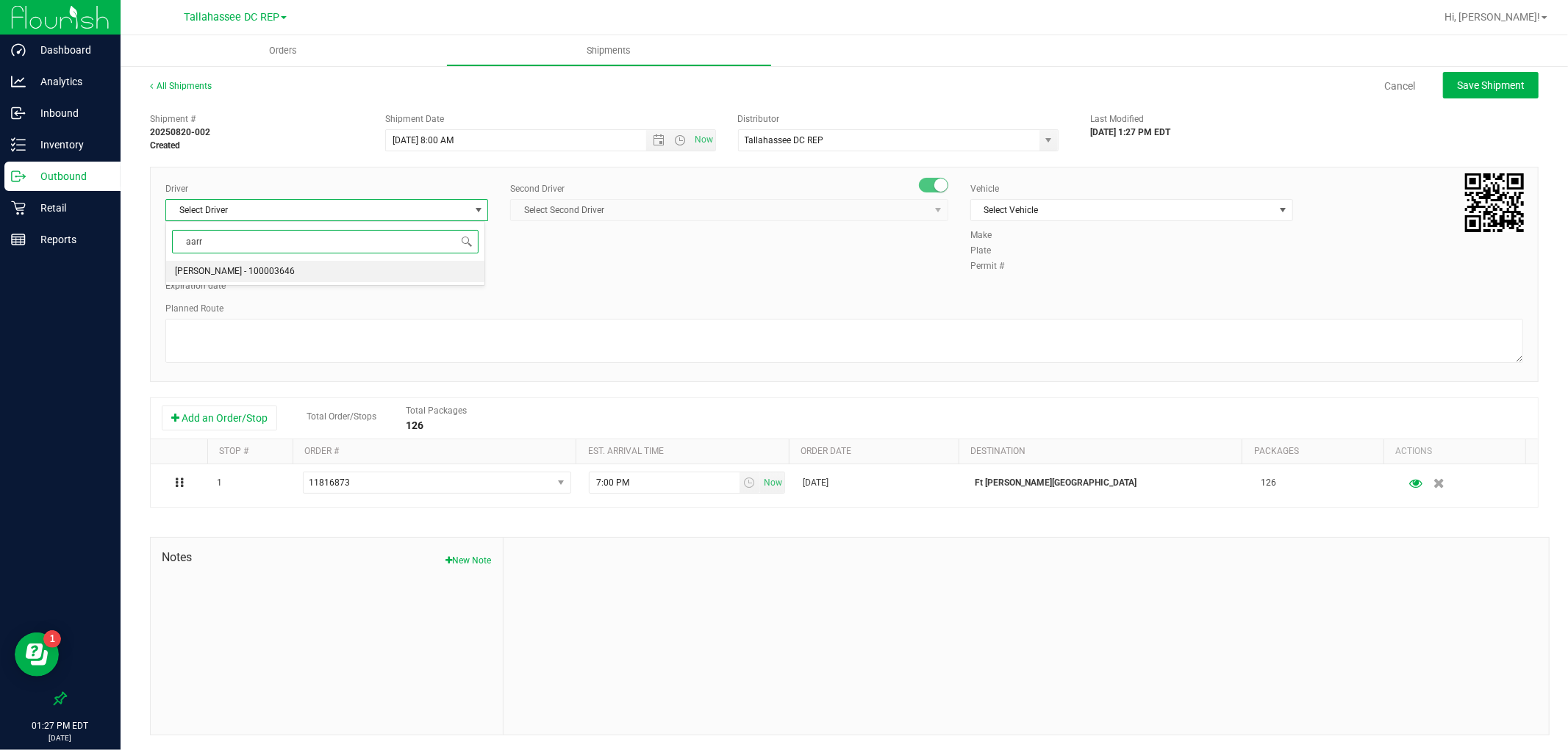
click at [314, 273] on li "[PERSON_NAME] - 100003646" at bounding box center [326, 272] width 318 height 22
type input "aarr"
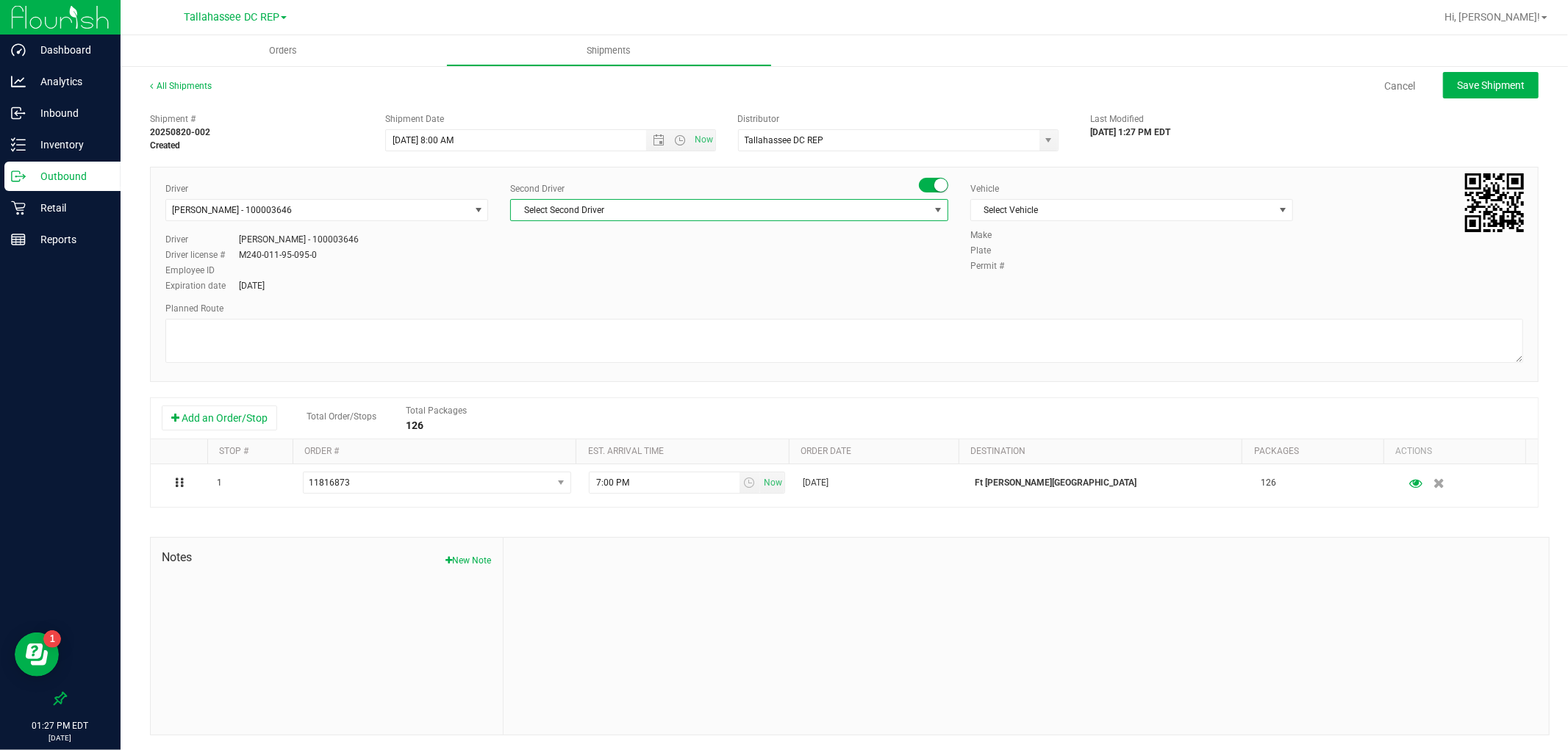
click at [574, 204] on span "Select Second Driver" at bounding box center [720, 210] width 419 height 21
type input "prat"
drag, startPoint x: 574, startPoint y: 266, endPoint x: 944, endPoint y: 226, distance: 372.2
click at [575, 266] on span "[PERSON_NAME] - 100005821" at bounding box center [577, 271] width 120 height 19
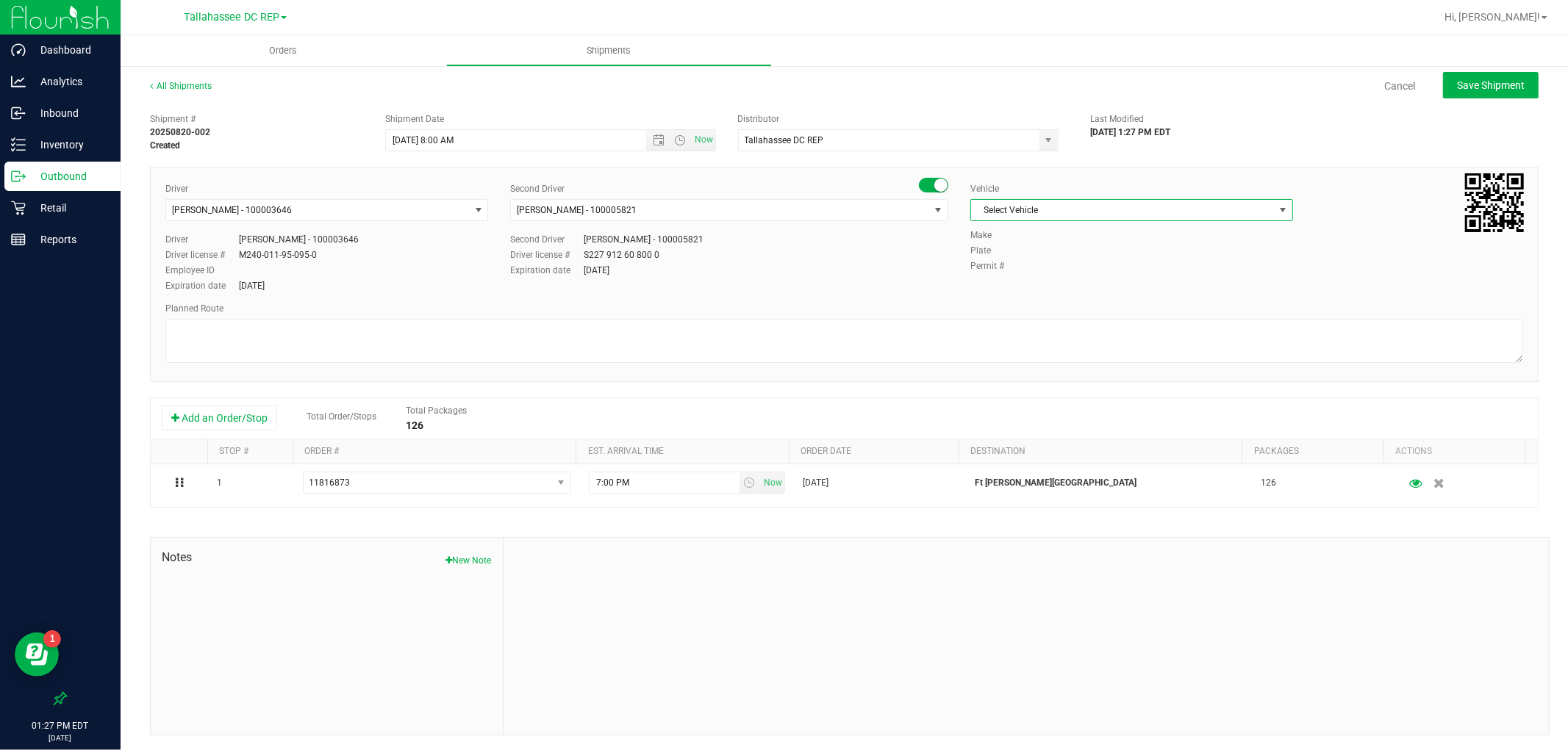
click at [1072, 204] on span "Select Vehicle" at bounding box center [1123, 210] width 303 height 21
click at [1061, 299] on li "FL-E-450-02" at bounding box center [1123, 301] width 318 height 22
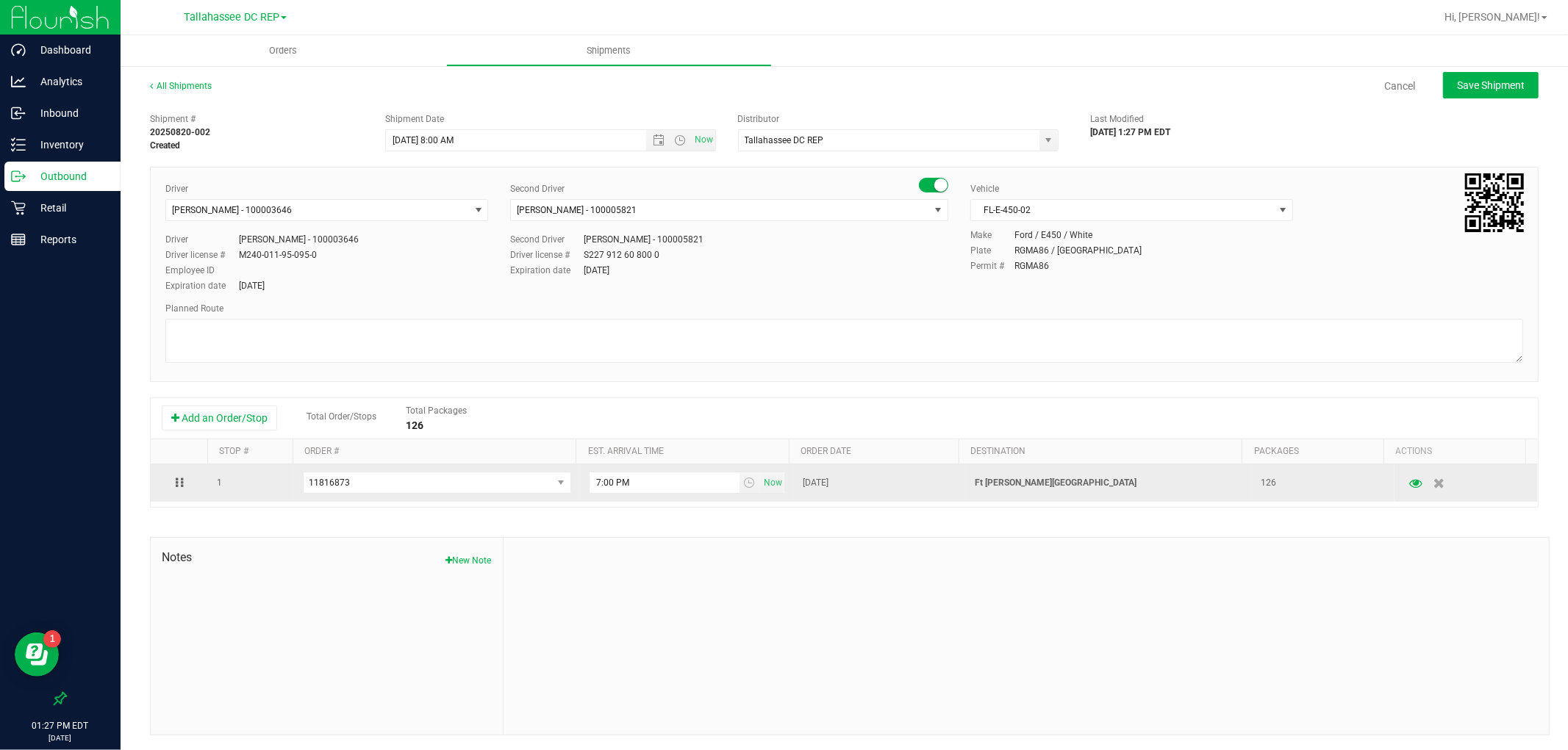
click at [1023, 489] on p "Ft [PERSON_NAME][GEOGRAPHIC_DATA]" at bounding box center [1109, 484] width 268 height 14
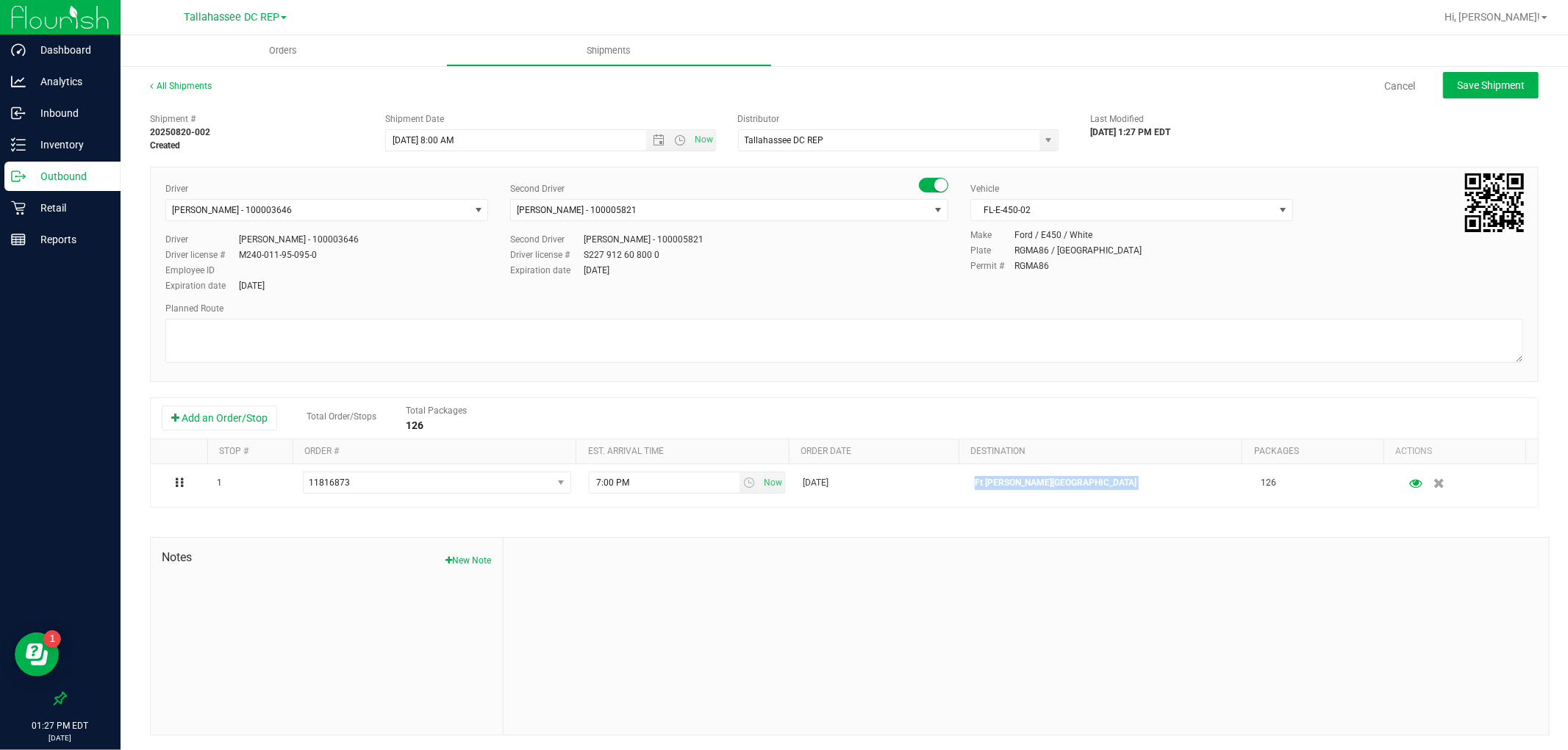
copy p "Ft [PERSON_NAME][GEOGRAPHIC_DATA]"
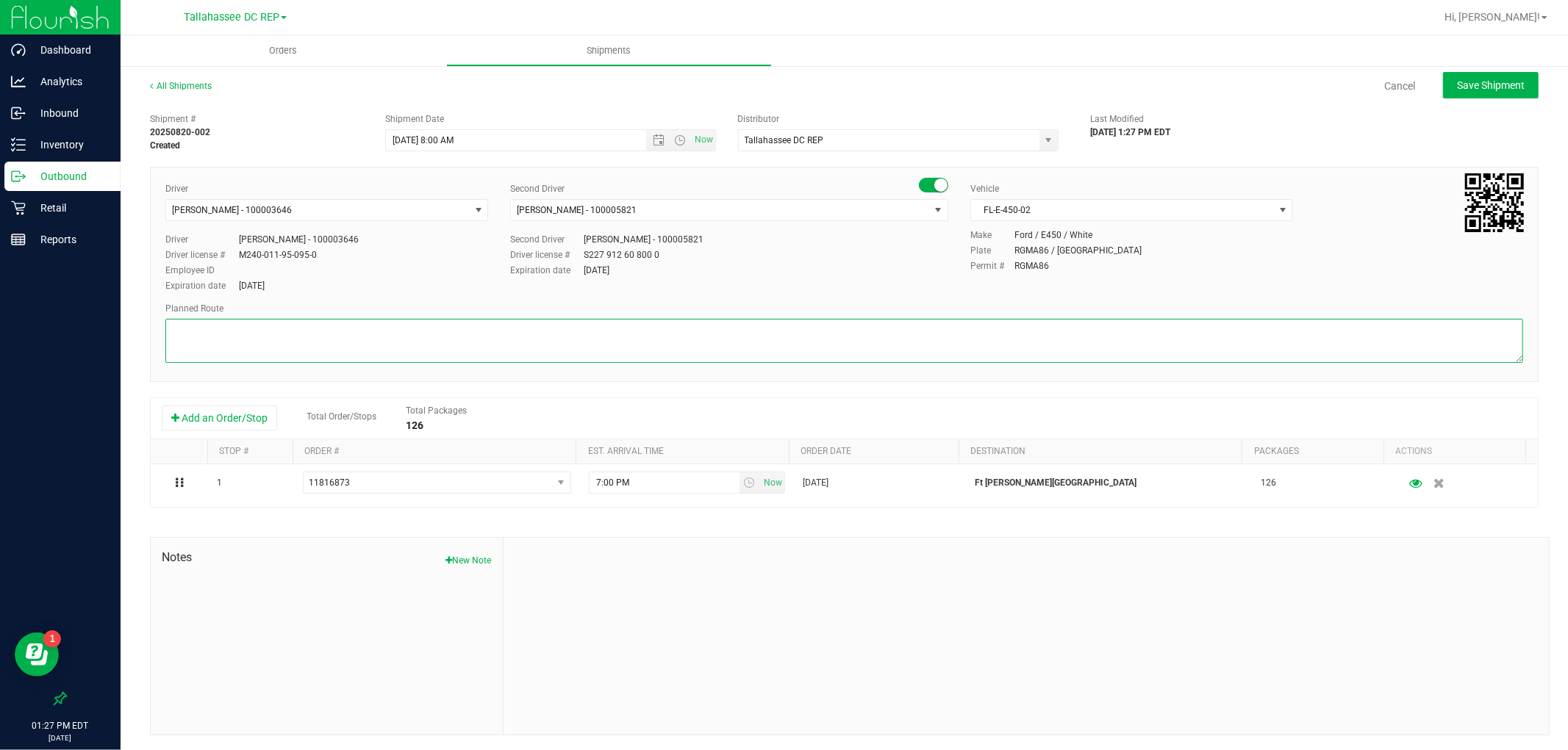
click at [548, 347] on textarea at bounding box center [844, 341] width 1358 height 44
paste textarea "Ft [PERSON_NAME][GEOGRAPHIC_DATA]"
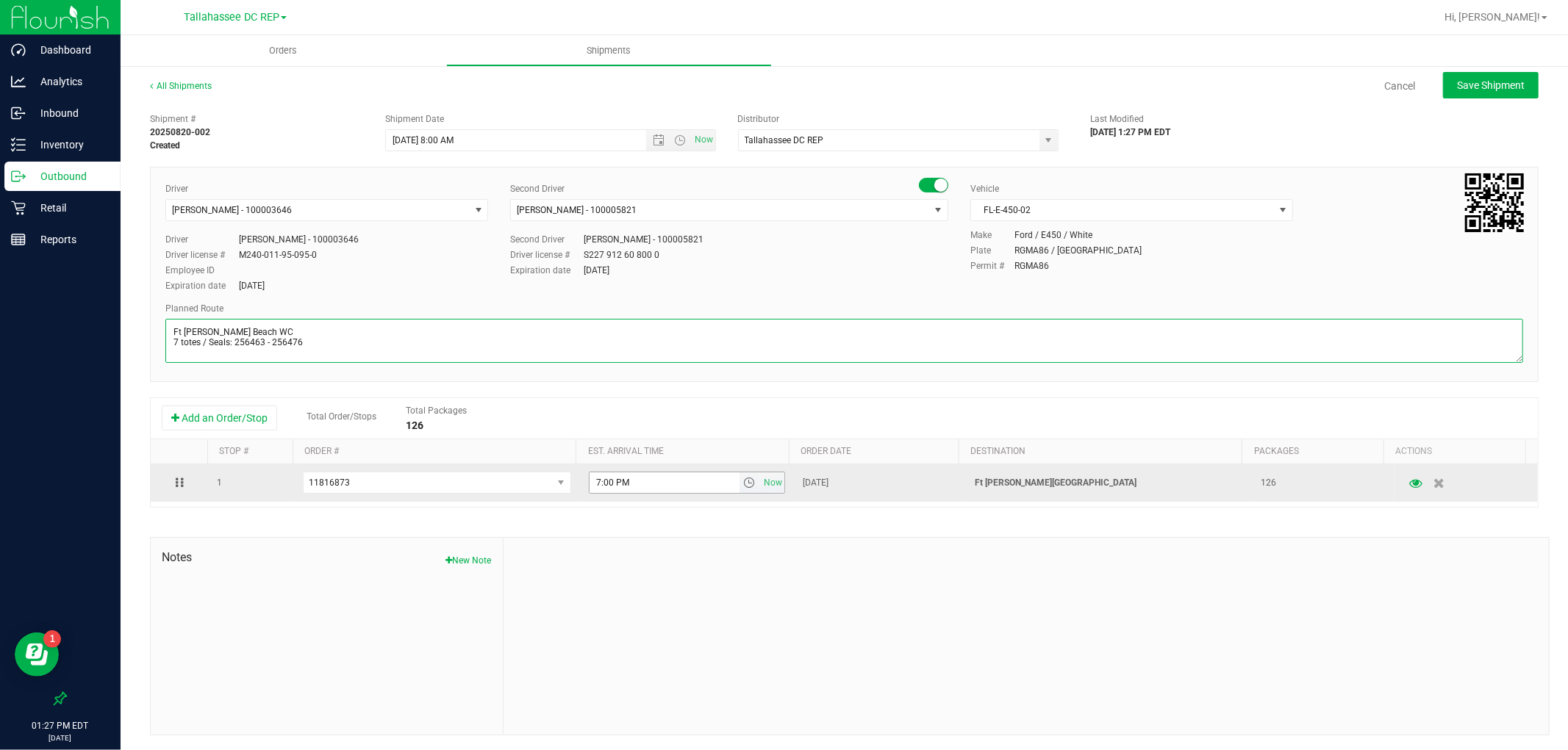
click at [740, 491] on span "select" at bounding box center [750, 482] width 21 height 21
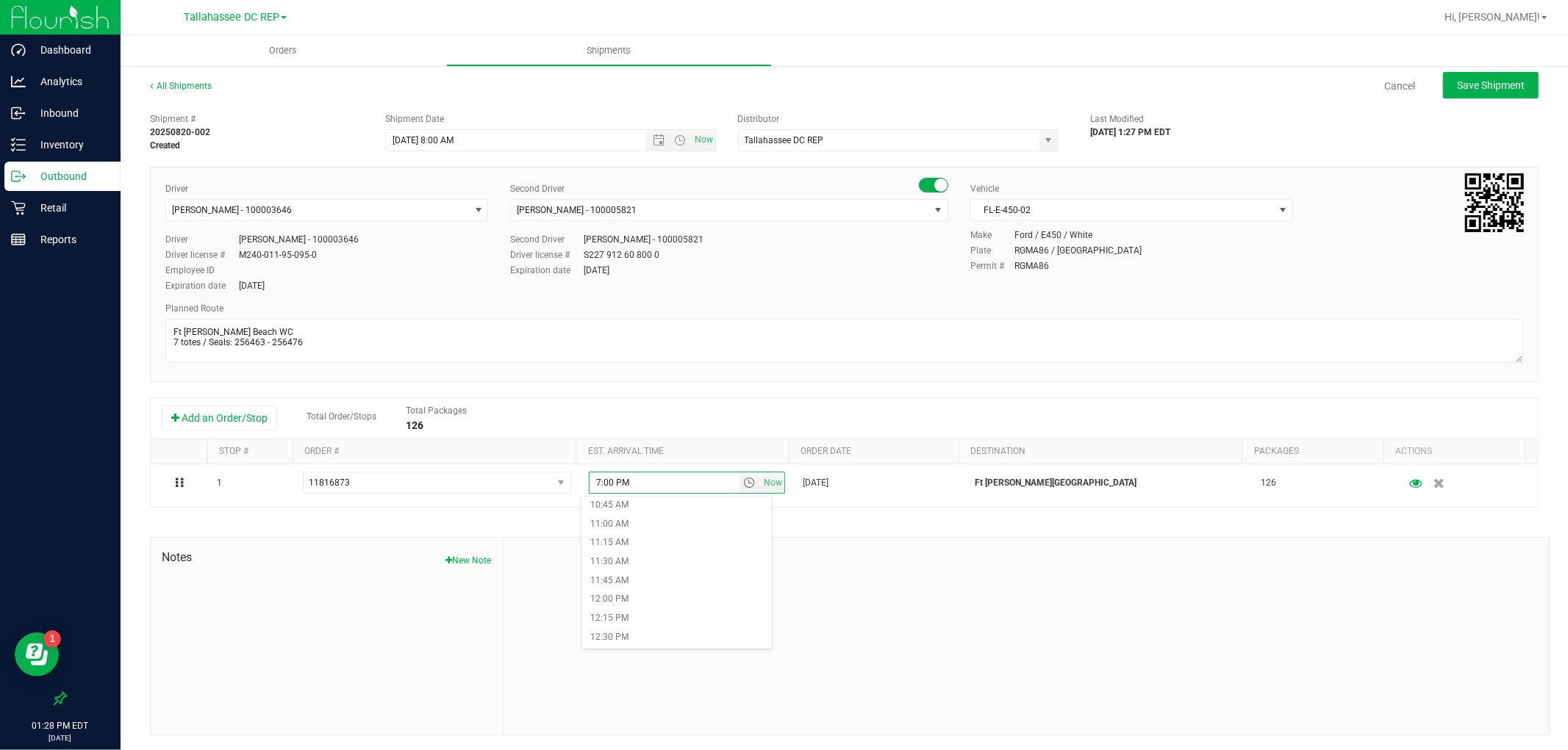
scroll to position [816, 0]
click at [673, 546] on li "11:15 AM" at bounding box center [676, 542] width 190 height 19
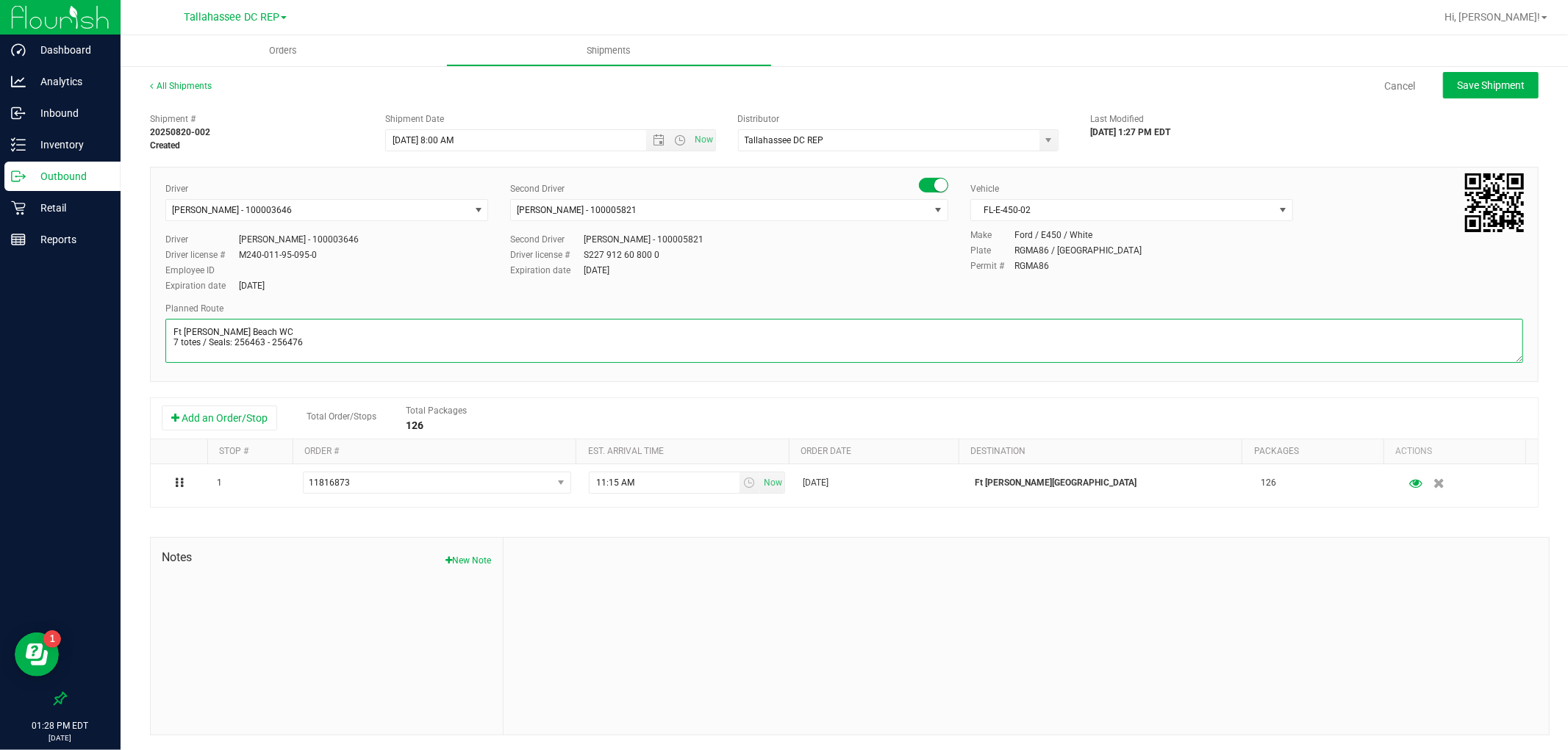
click at [358, 353] on textarea at bounding box center [844, 341] width 1358 height 44
paste textarea "TLH WC - 8:15 AM PCO WC - 10:00 AM CRV WC - 10:45 AM FWB WC - 11:15 AM PAN WC -…"
type textarea "Ft [PERSON_NAME] Beach WC 7 totes / Seals: 256463 - 256476 TLH WC - 8:15 AM PCO…"
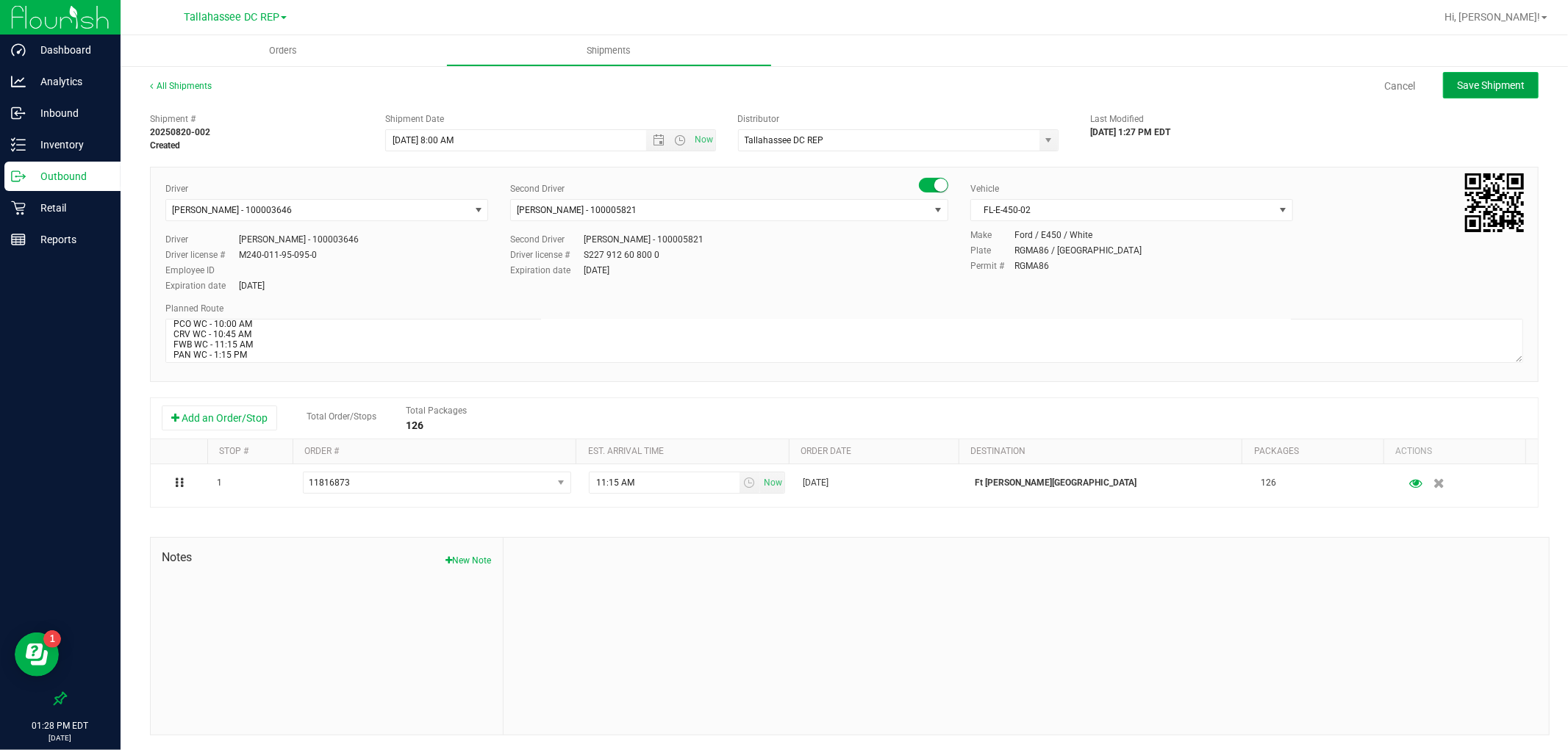
click at [1457, 88] on span "Save Shipment" at bounding box center [1491, 85] width 68 height 12
type input "[DATE] 12:00 PM"
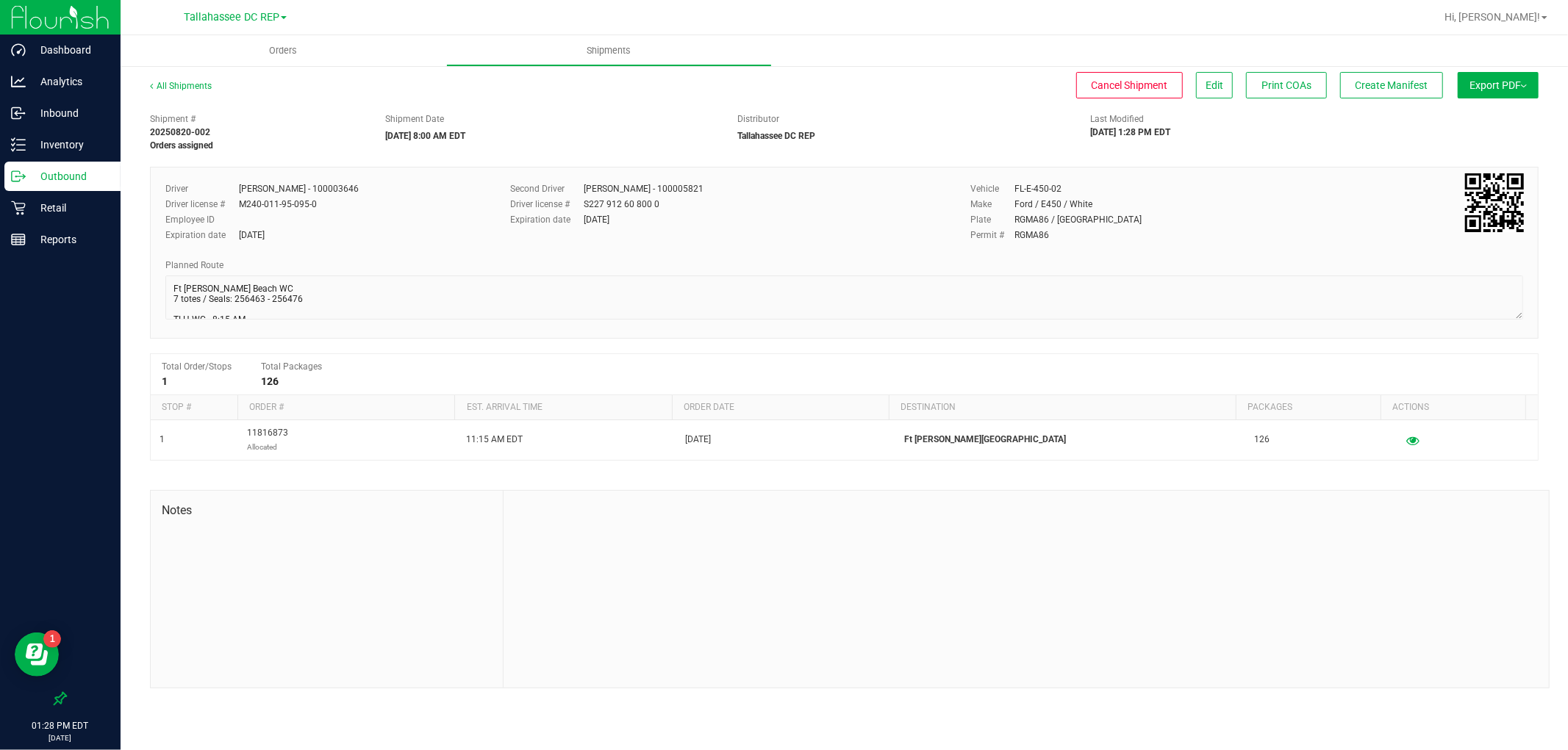
click at [1507, 91] on button "Export PDF" at bounding box center [1498, 86] width 81 height 27
click at [1509, 108] on li "Manifest by Package ID" at bounding box center [1494, 117] width 148 height 22
